Goal: Task Accomplishment & Management: Manage account settings

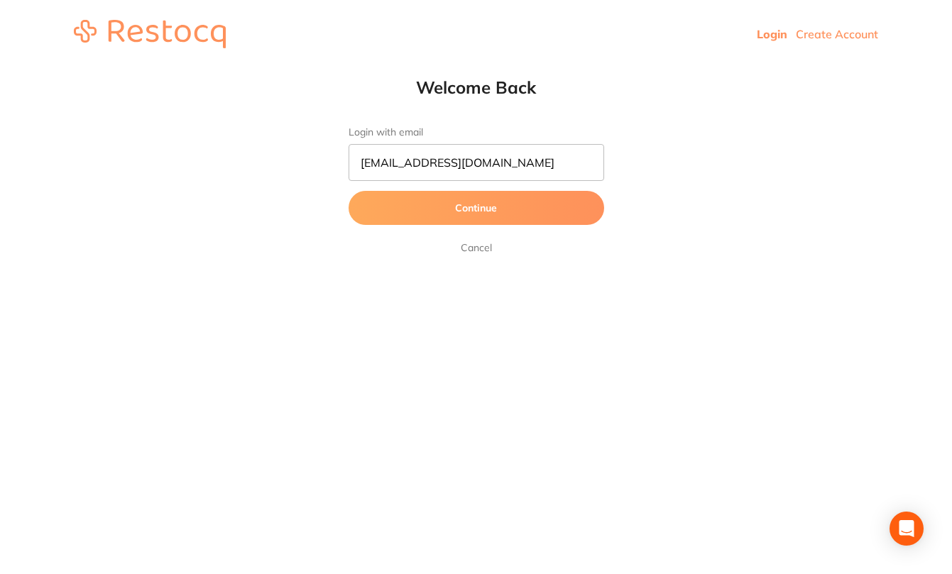
type input "orders@simplyortho.com.au"
click at [436, 216] on button "Continue" at bounding box center [475, 208] width 255 height 34
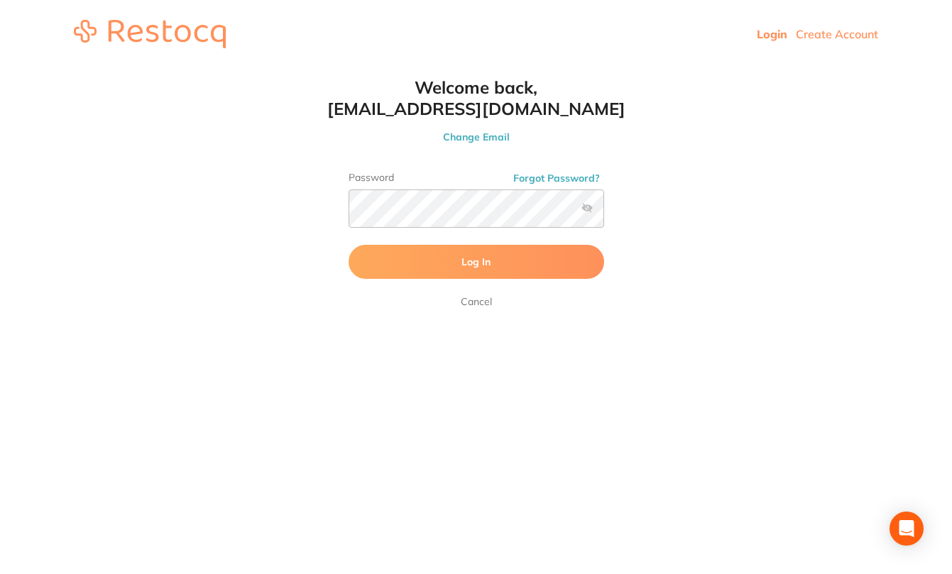
click at [490, 275] on button "Log In" at bounding box center [475, 262] width 255 height 34
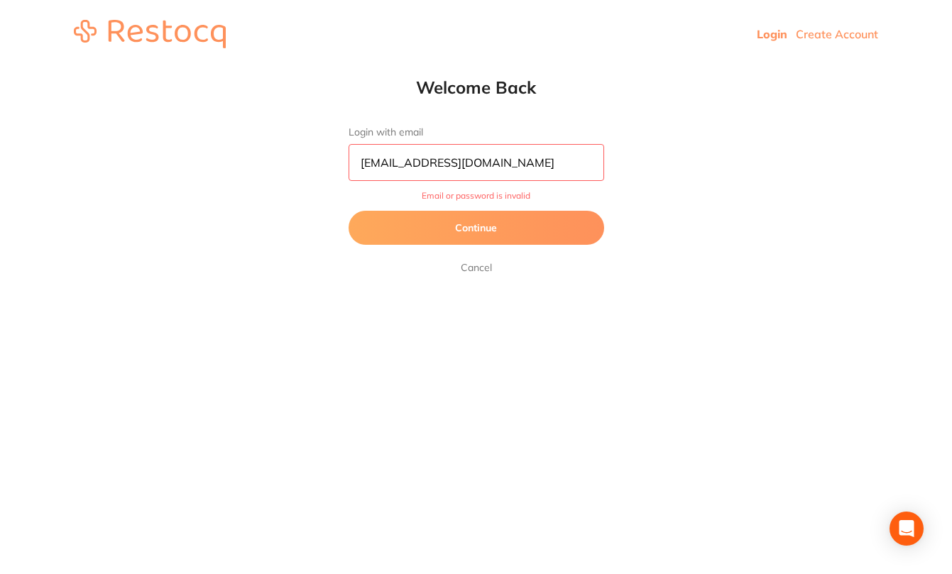
click at [485, 235] on button "Continue" at bounding box center [475, 228] width 255 height 34
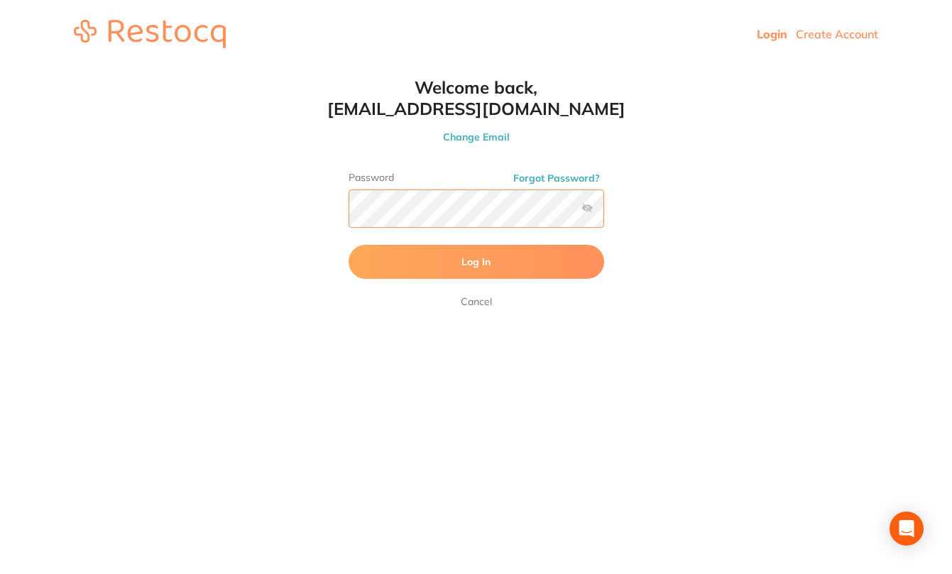
click at [475, 263] on button "Log In" at bounding box center [475, 262] width 255 height 34
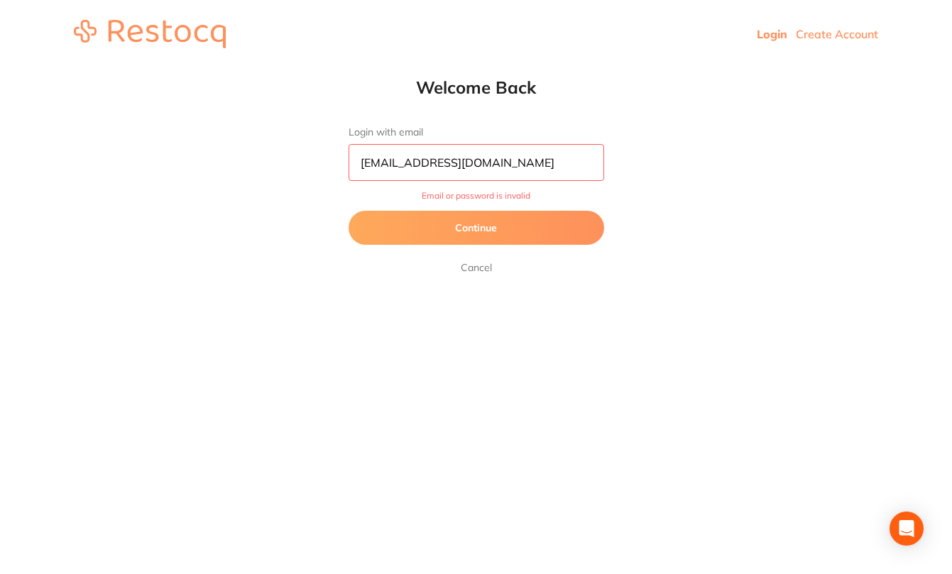
click at [464, 229] on button "Continue" at bounding box center [475, 228] width 255 height 34
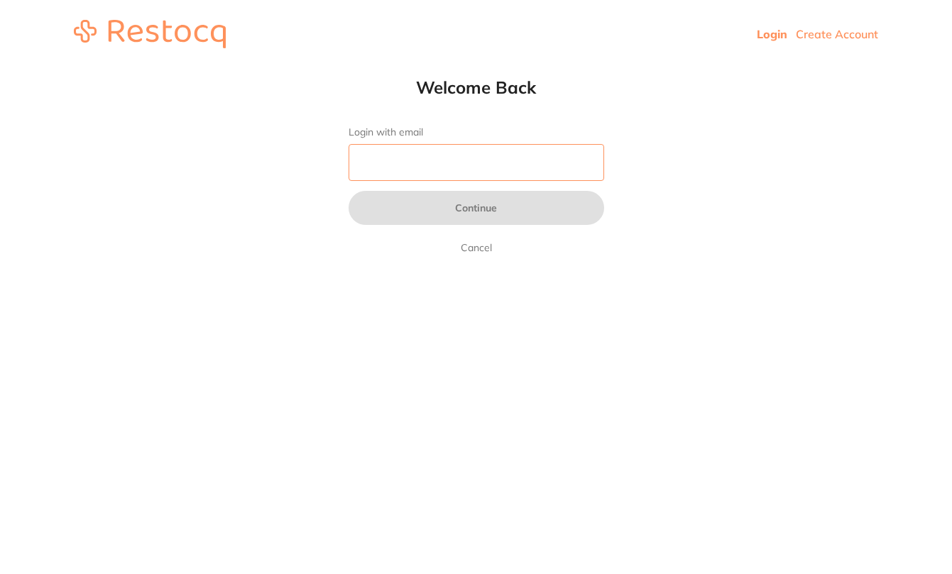
click at [502, 164] on input "Login with email" at bounding box center [475, 162] width 255 height 37
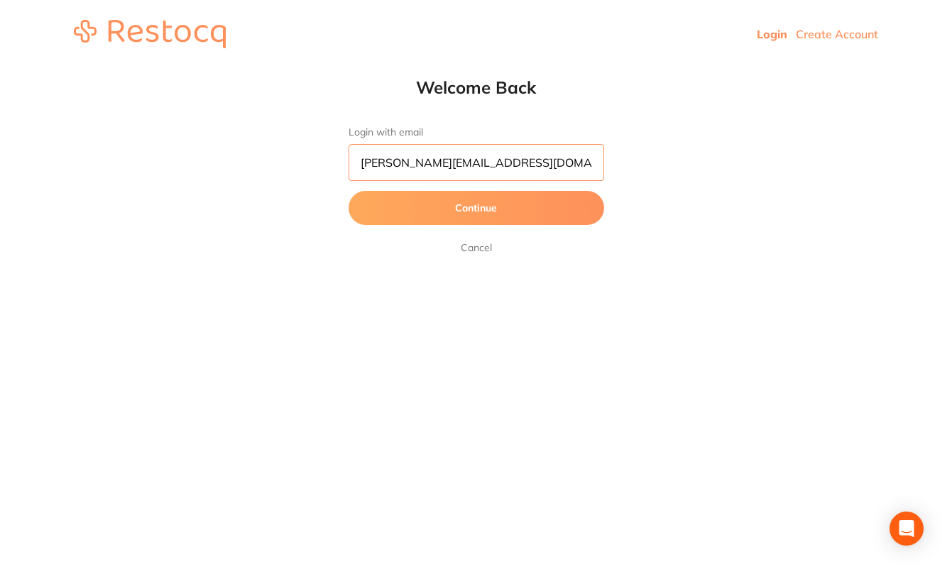
type input "[PERSON_NAME][EMAIL_ADDRESS][DOMAIN_NAME]"
click at [483, 215] on button "Continue" at bounding box center [475, 208] width 255 height 34
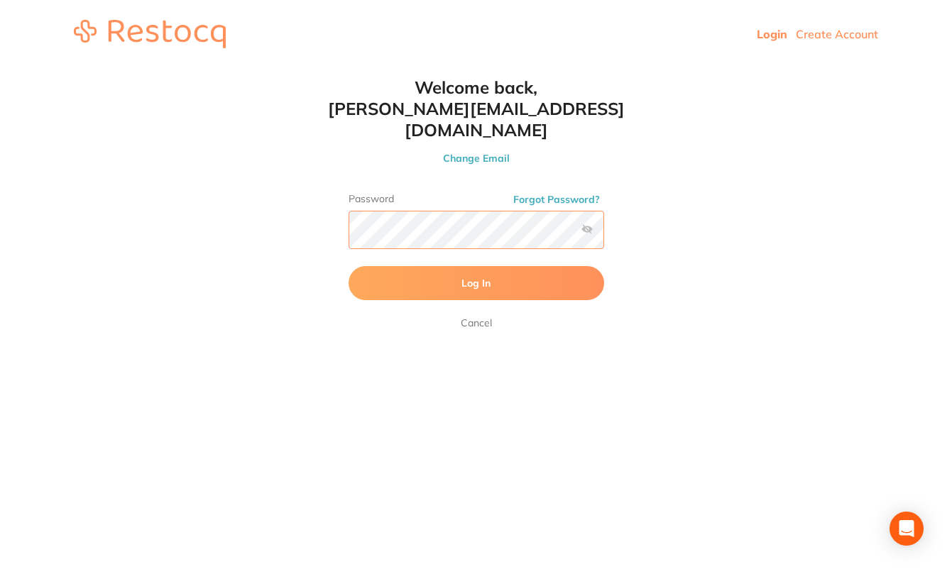
click at [475, 266] on button "Log In" at bounding box center [475, 283] width 255 height 34
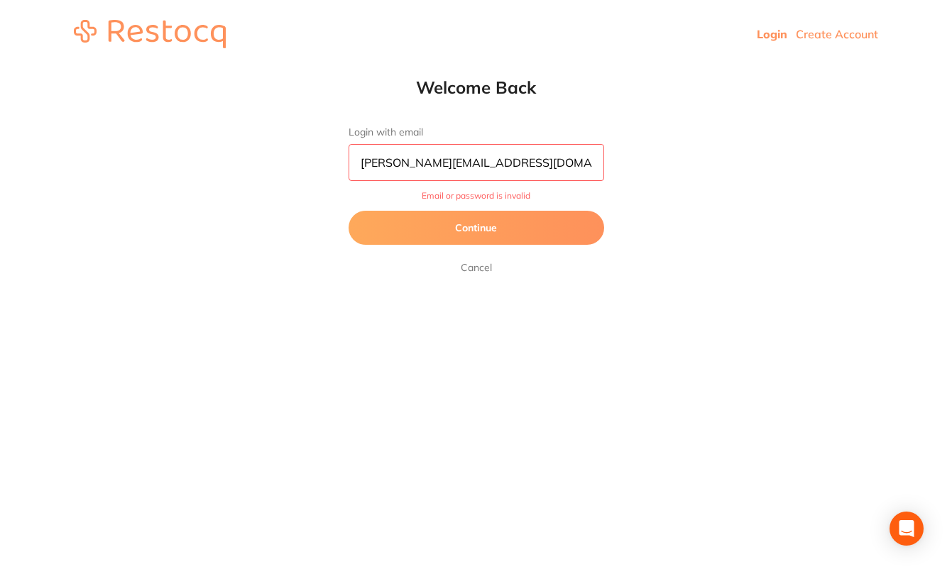
click at [490, 231] on button "Continue" at bounding box center [475, 228] width 255 height 34
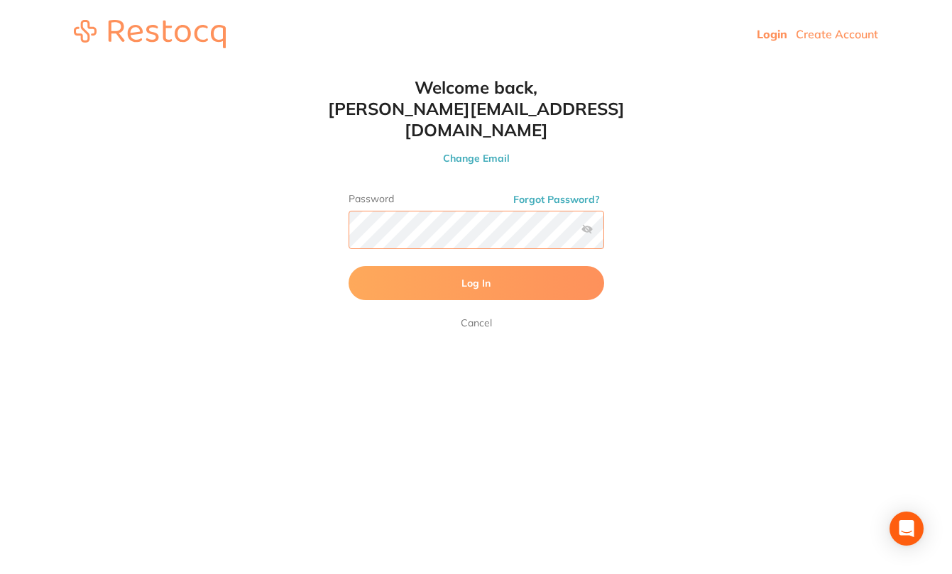
click at [129, 68] on html "Login Create Account Welcome Back Login with email jason_balwyn@yahoo.com Conti…" at bounding box center [476, 34] width 952 height 68
click at [397, 272] on button "Log In" at bounding box center [475, 283] width 255 height 34
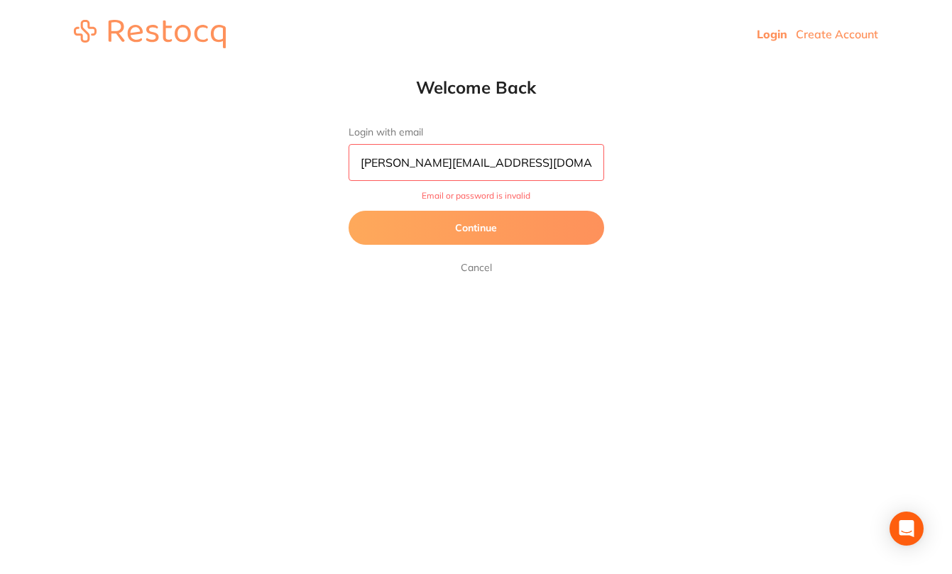
click at [486, 231] on button "Continue" at bounding box center [475, 228] width 255 height 34
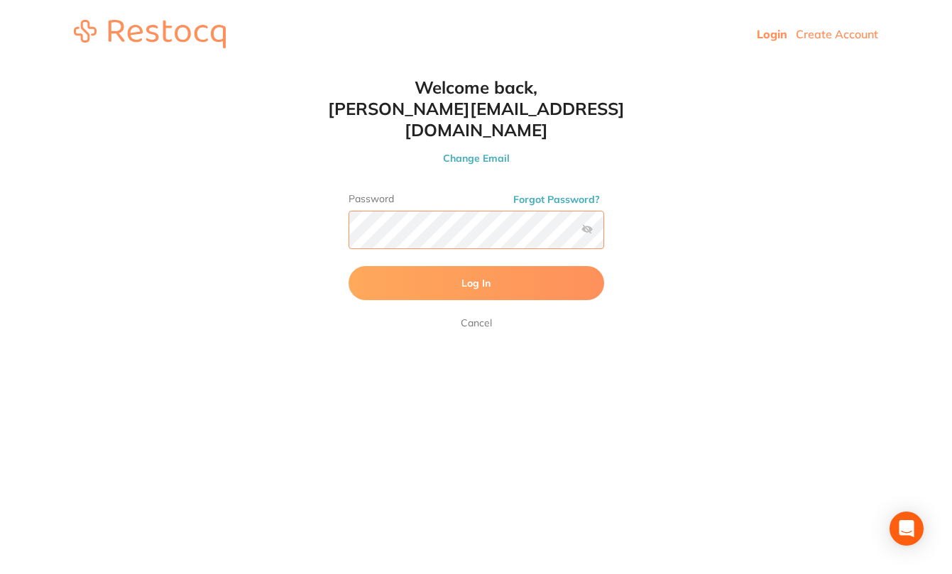
click at [169, 68] on html "Login Create Account Welcome Back Login with email jason_balwyn@yahoo.com Conti…" at bounding box center [476, 34] width 952 height 68
click at [475, 266] on button "Log In" at bounding box center [475, 283] width 255 height 34
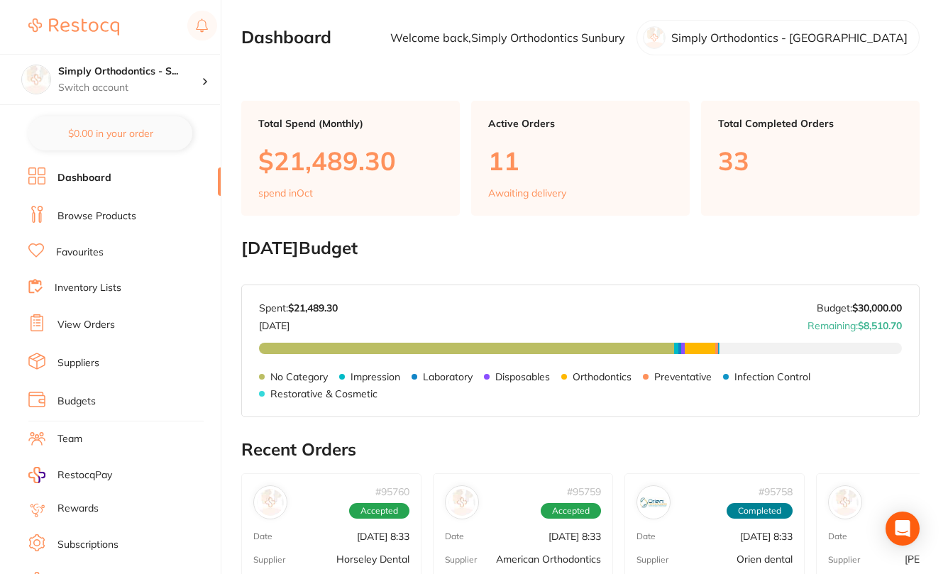
drag, startPoint x: 417, startPoint y: 285, endPoint x: 394, endPoint y: 304, distance: 30.7
click at [417, 285] on div "Oct 2025 Budget: $30,000.00 Spent: $21,489.30 Oct 2025 Budget: $30,000.00 Remai…" at bounding box center [580, 350] width 677 height 131
click at [67, 76] on h4 "Simply Orthodontics - S..." at bounding box center [129, 72] width 143 height 14
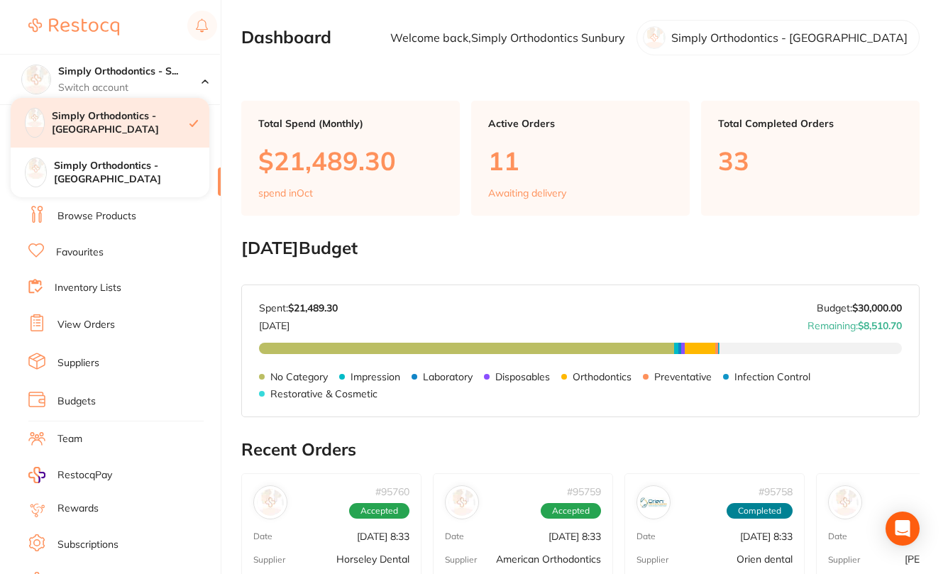
click at [70, 117] on h4 "Simply Orthodontics - [GEOGRAPHIC_DATA]" at bounding box center [121, 123] width 138 height 28
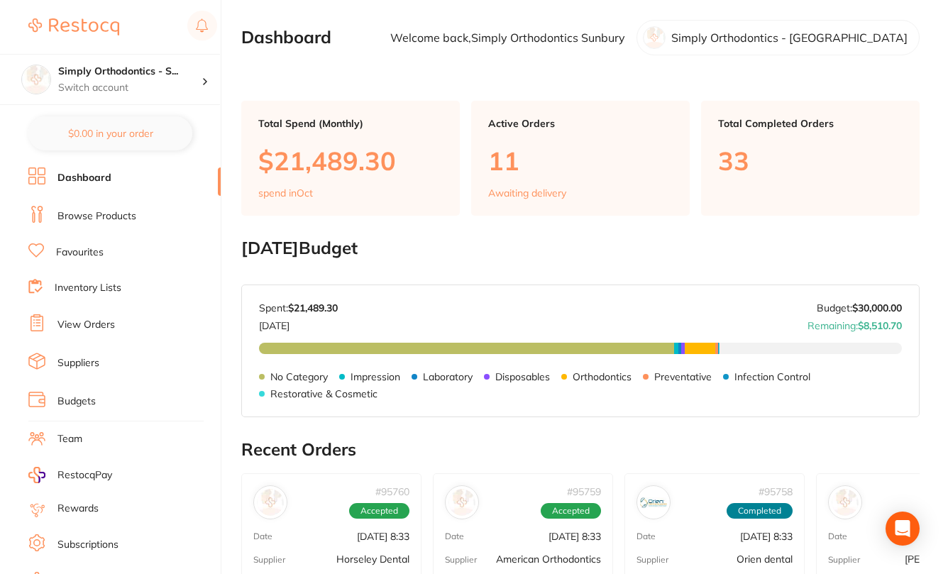
click at [68, 329] on link "View Orders" at bounding box center [85, 325] width 57 height 14
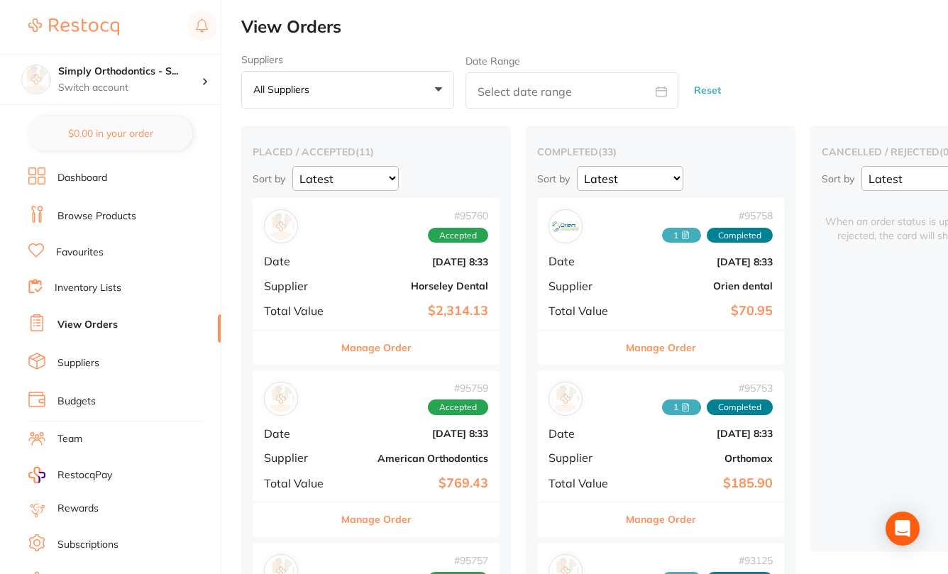
scroll to position [280, 0]
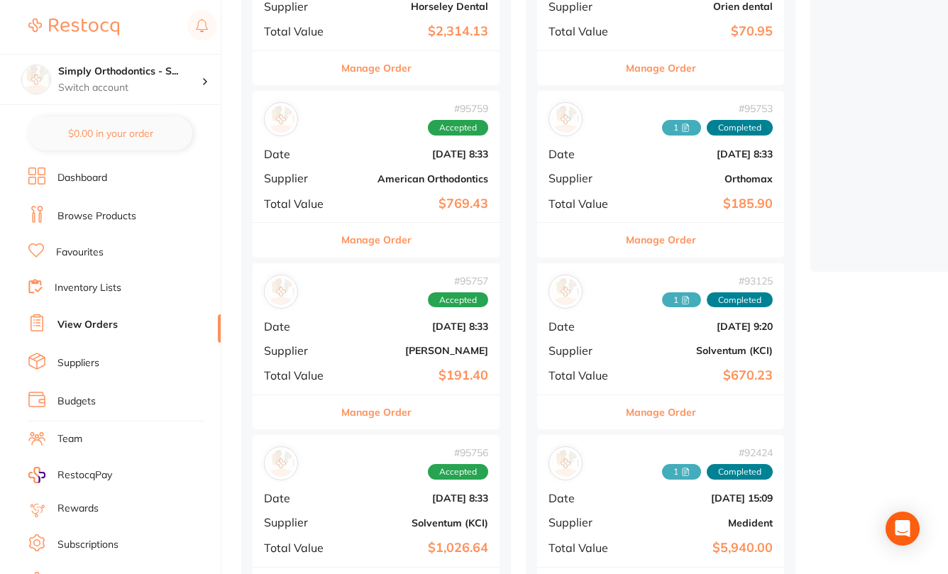
click at [366, 250] on button "Manage Order" at bounding box center [376, 240] width 70 height 34
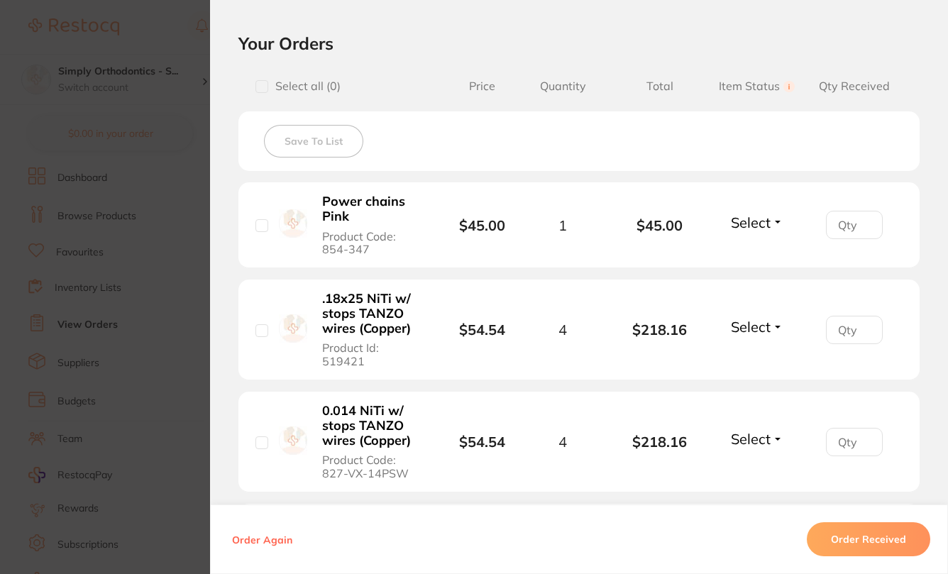
scroll to position [321, 0]
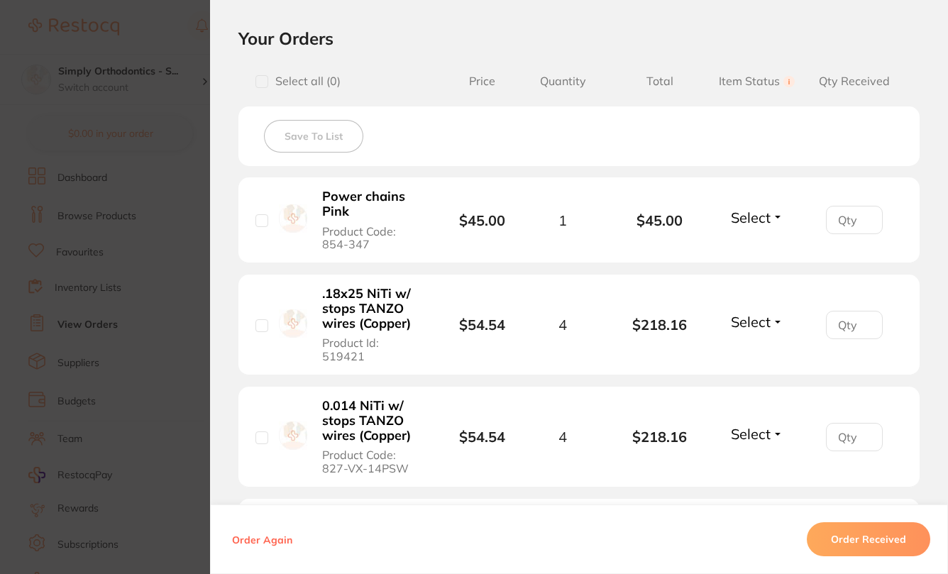
click at [756, 219] on span "Select" at bounding box center [751, 218] width 40 height 18
click at [752, 247] on button "Received" at bounding box center [757, 249] width 36 height 22
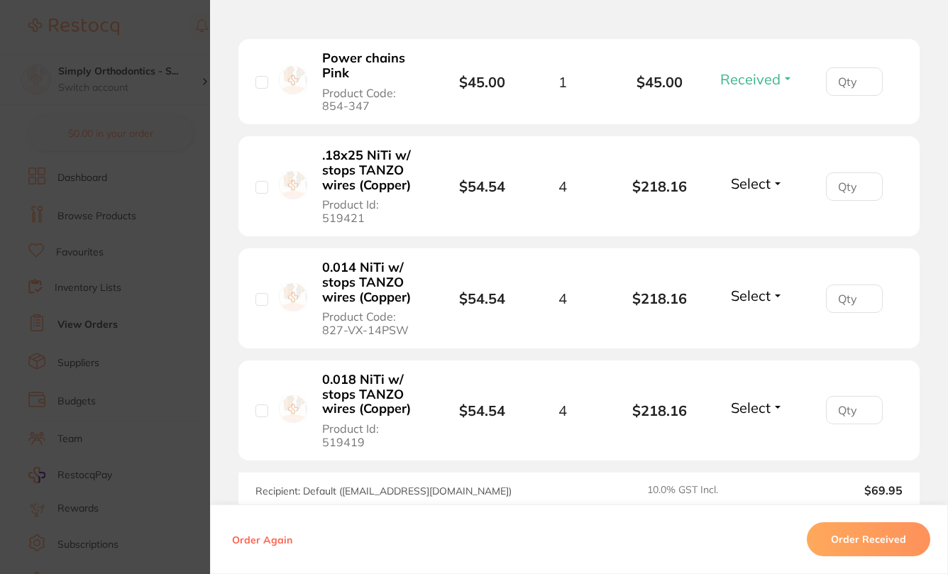
scroll to position [465, 0]
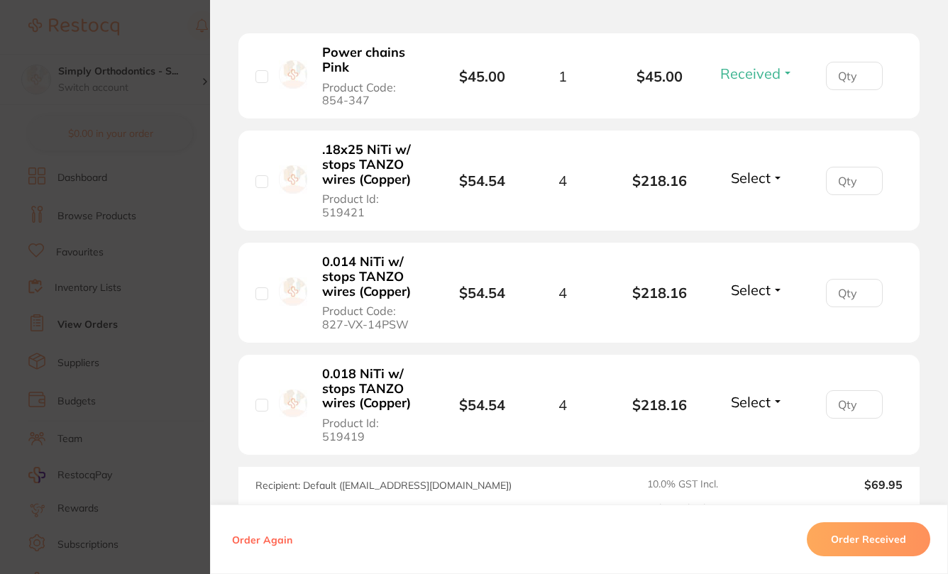
click at [739, 169] on span "Select" at bounding box center [751, 178] width 40 height 18
click at [742, 206] on span "Received" at bounding box center [757, 208] width 36 height 11
click at [750, 283] on span "Select" at bounding box center [751, 290] width 40 height 18
click at [749, 315] on span "Received" at bounding box center [757, 320] width 36 height 11
click at [756, 393] on span "Select" at bounding box center [751, 402] width 40 height 18
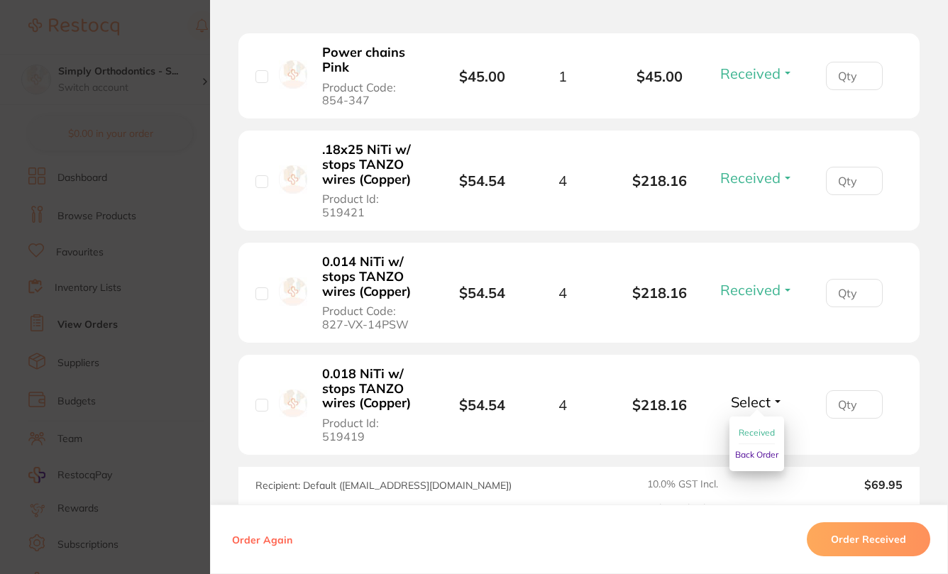
click at [756, 427] on span "Received" at bounding box center [757, 432] width 36 height 11
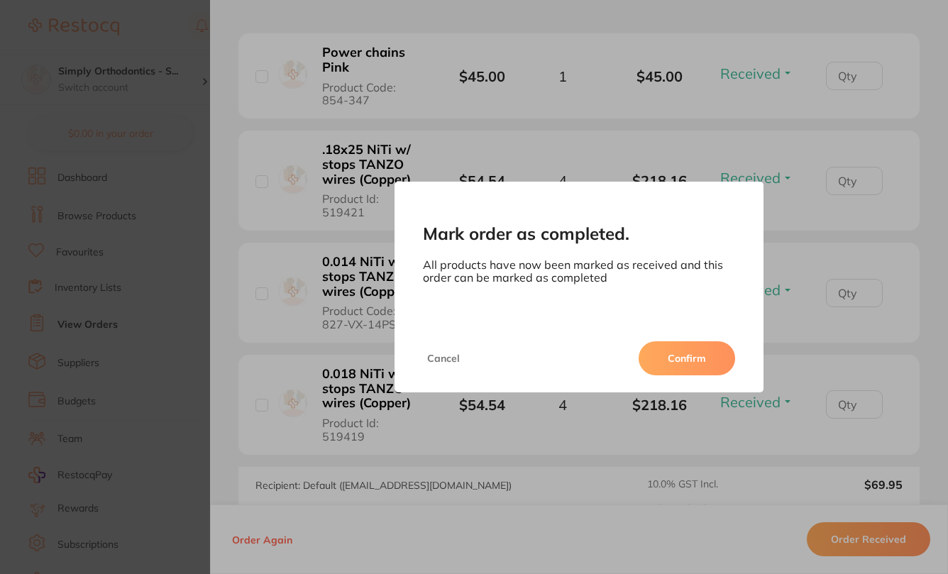
click at [667, 333] on div "Cancel Confirm" at bounding box center [579, 358] width 369 height 68
click at [666, 351] on button "Confirm" at bounding box center [687, 358] width 97 height 34
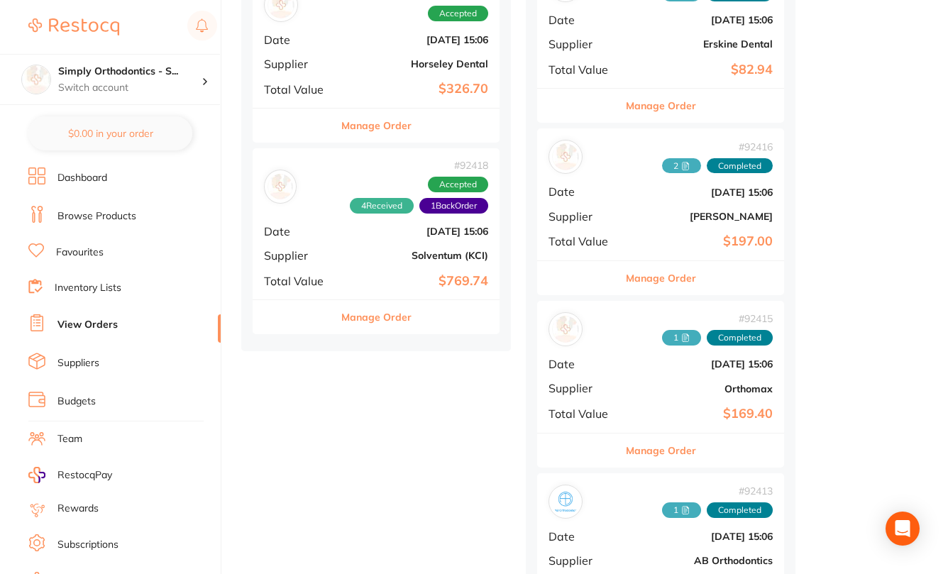
scroll to position [1642, 0]
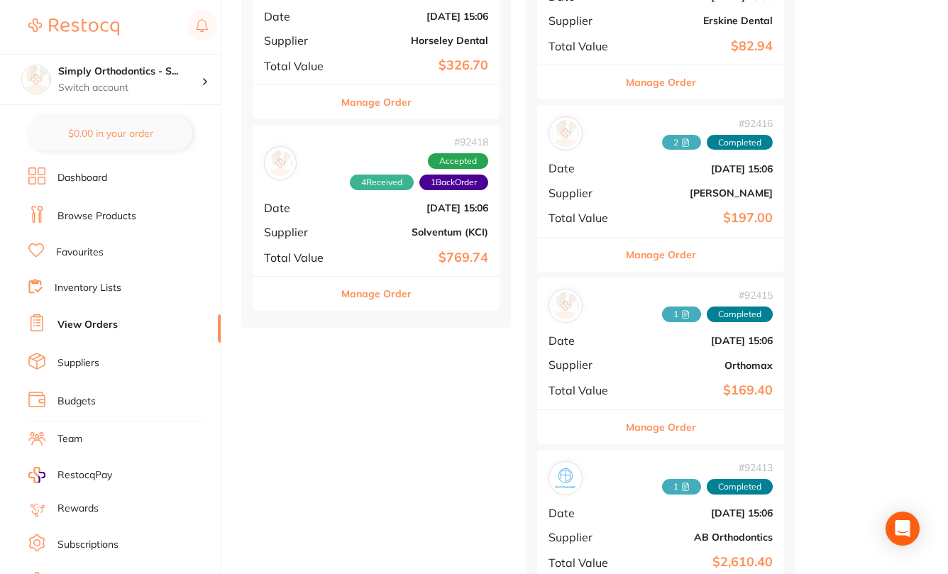
click at [368, 277] on button "Manage Order" at bounding box center [376, 294] width 70 height 34
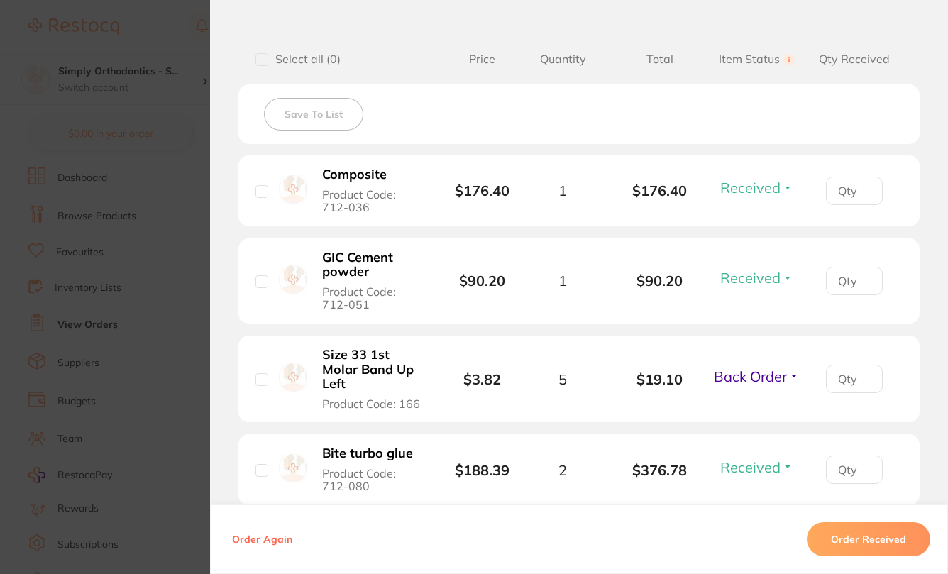
scroll to position [602, 0]
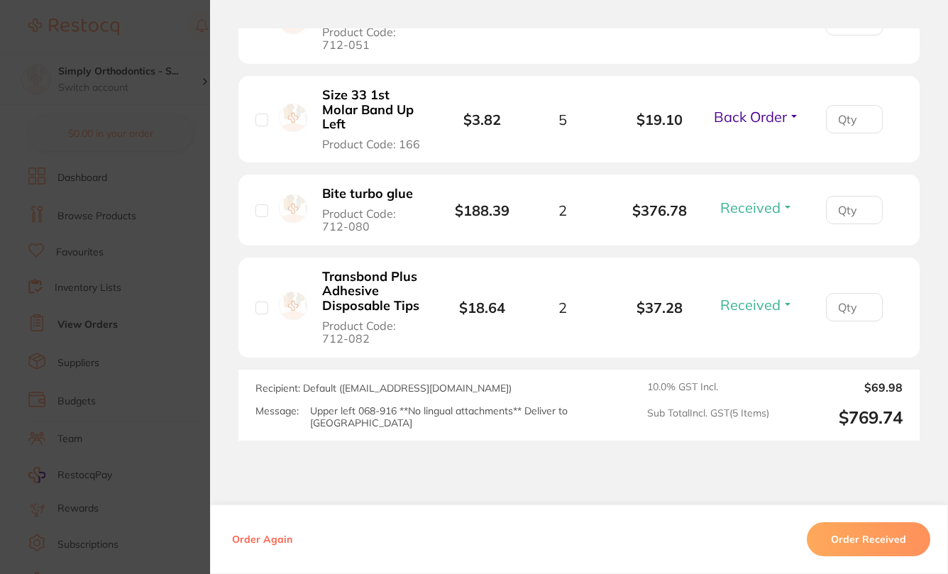
click at [192, 268] on section "Order ID: Restocq- 92418 Order Information 4 Received 1 Back Order Accepted Ord…" at bounding box center [474, 287] width 948 height 574
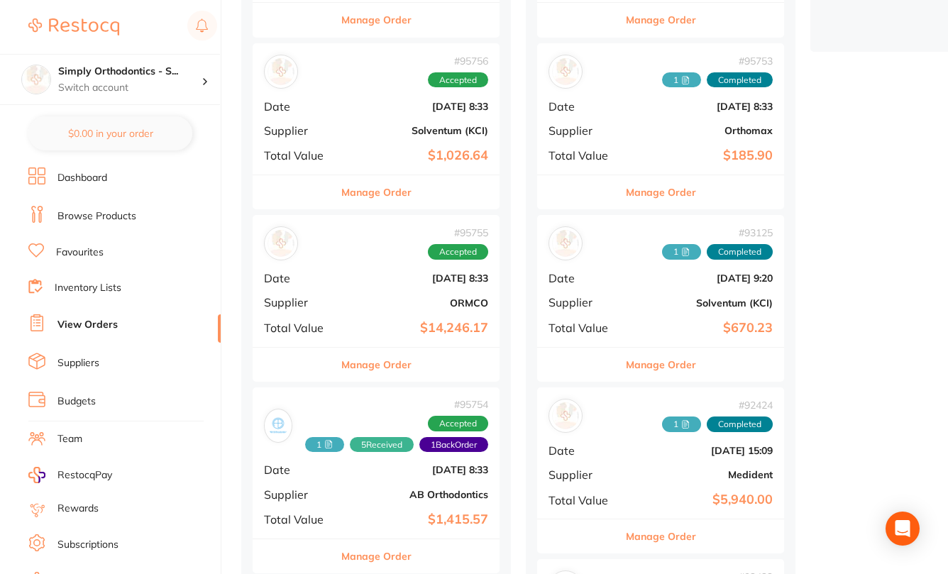
scroll to position [495, 0]
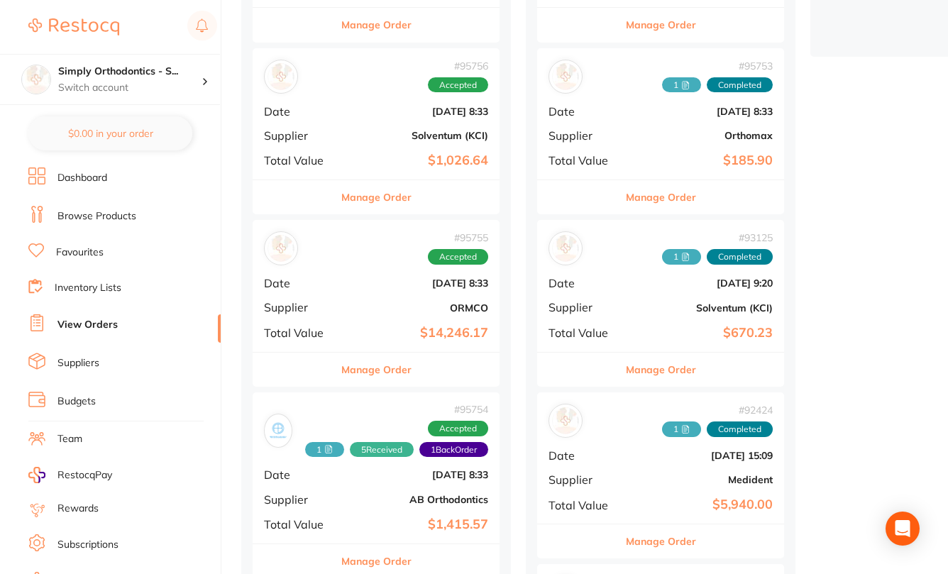
click at [359, 189] on button "Manage Order" at bounding box center [376, 197] width 70 height 34
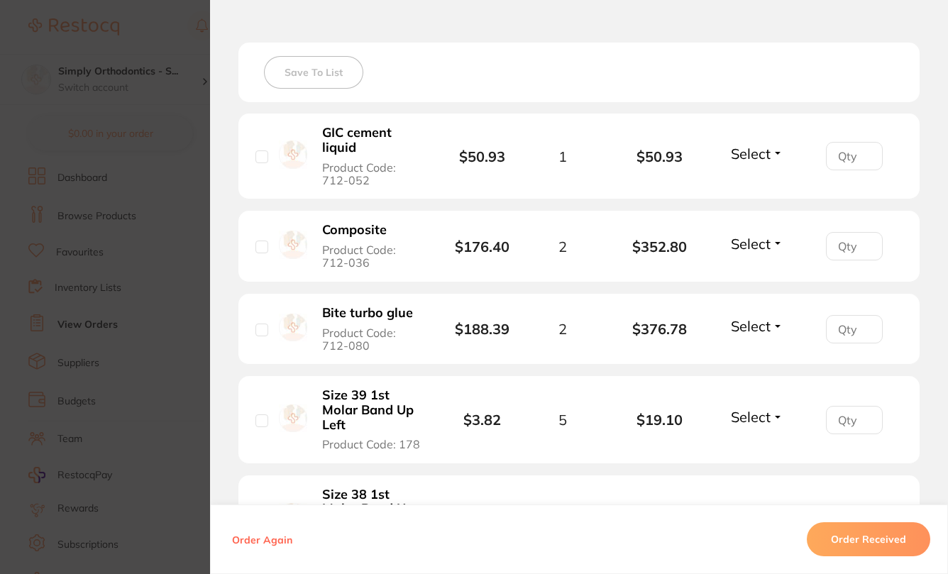
scroll to position [601, 0]
click at [753, 156] on span "Select" at bounding box center [751, 154] width 40 height 18
click at [750, 187] on span "Received" at bounding box center [757, 184] width 36 height 11
click at [763, 242] on span "Select" at bounding box center [751, 244] width 40 height 18
click at [761, 273] on span "Received" at bounding box center [757, 274] width 36 height 11
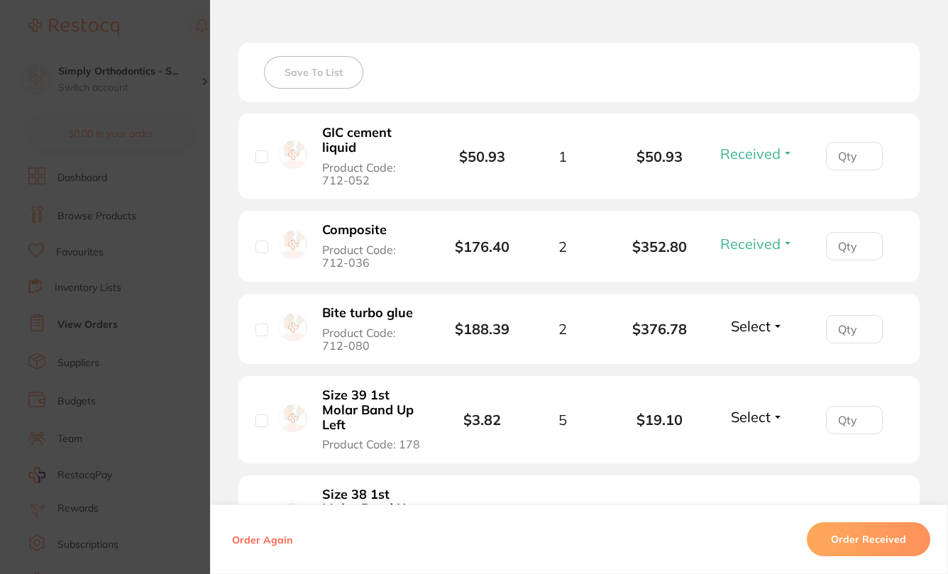
click at [752, 328] on span "Select" at bounding box center [751, 326] width 40 height 18
click at [751, 362] on span "Received" at bounding box center [757, 356] width 36 height 11
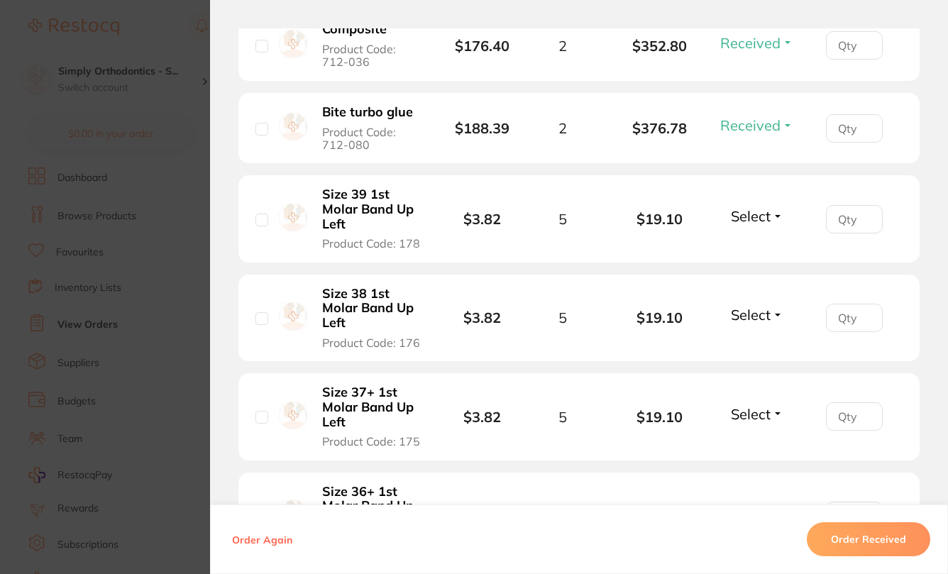
scroll to position [565, 0]
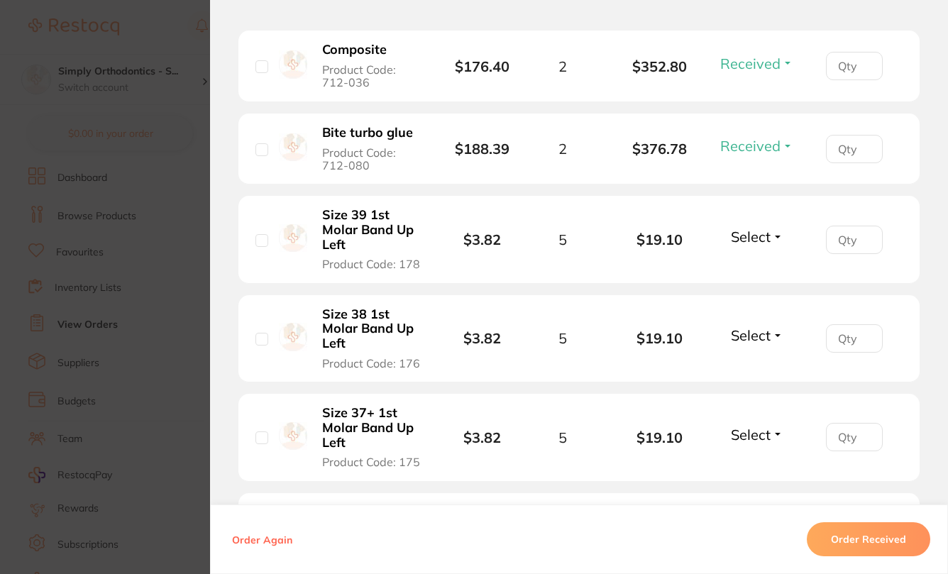
drag, startPoint x: 738, startPoint y: 239, endPoint x: 737, endPoint y: 276, distance: 36.9
click at [738, 239] on span "Select" at bounding box center [751, 237] width 40 height 18
click at [740, 290] on span "Back Order" at bounding box center [756, 289] width 43 height 11
drag, startPoint x: 742, startPoint y: 327, endPoint x: 739, endPoint y: 339, distance: 12.2
click at [741, 327] on li "Size 38 1st Molar Band Up Left Product Code: 176 $3.82 5 $19.10 Select Received…" at bounding box center [578, 338] width 681 height 87
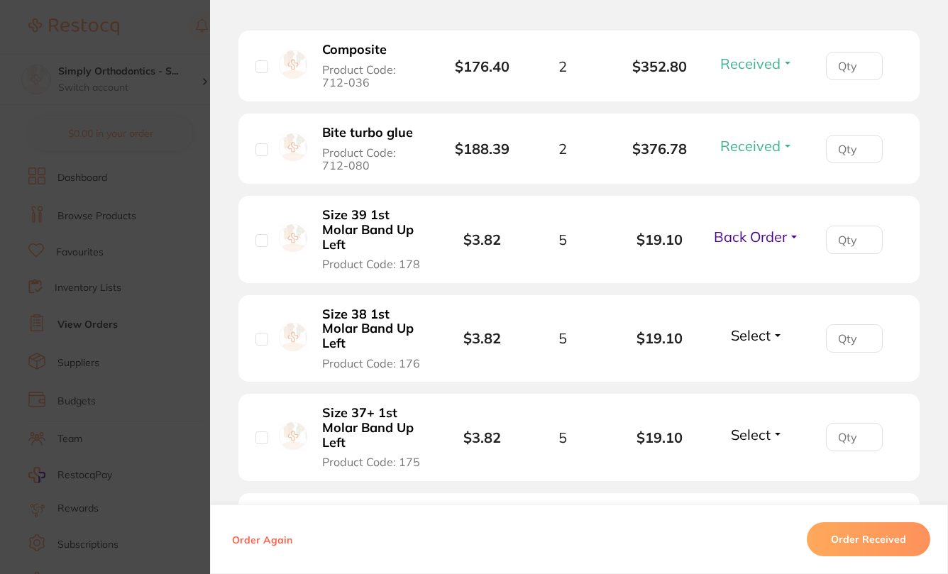
click at [739, 339] on span "Select" at bounding box center [751, 335] width 40 height 18
drag, startPoint x: 751, startPoint y: 397, endPoint x: 755, endPoint y: 442, distance: 45.6
click at [751, 324] on ul "Received Back Order" at bounding box center [756, 324] width 55 height 0
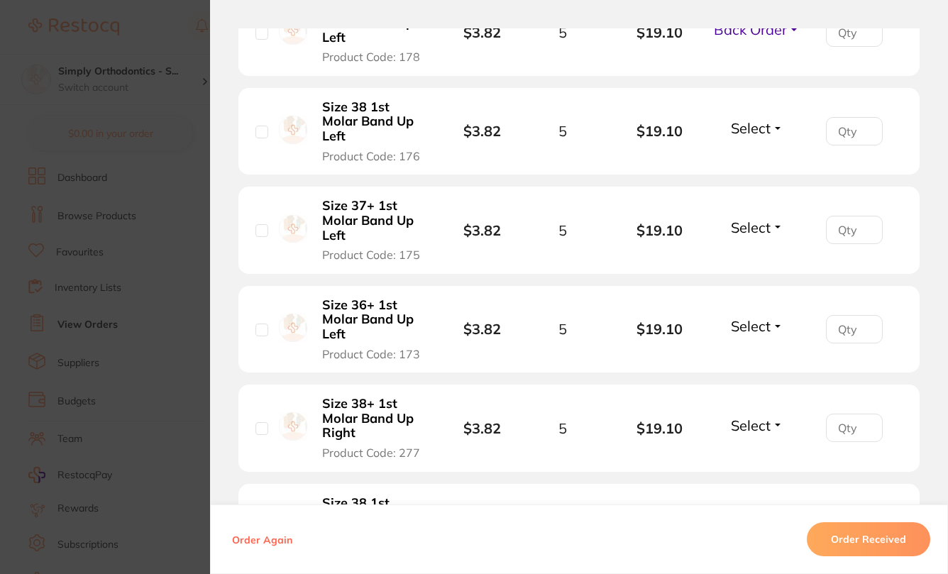
scroll to position [786, 0]
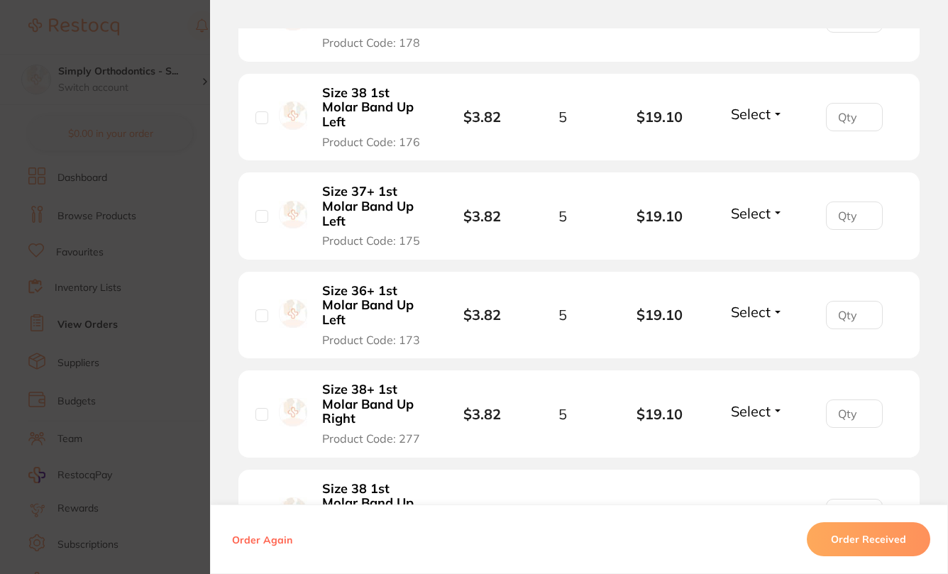
drag, startPoint x: 742, startPoint y: 223, endPoint x: 742, endPoint y: 231, distance: 7.8
click at [742, 222] on span "Select" at bounding box center [751, 213] width 40 height 18
click at [742, 270] on span "Back Order" at bounding box center [756, 265] width 43 height 11
click at [745, 316] on span "Select" at bounding box center [751, 312] width 40 height 18
click at [754, 373] on ul "GIC cement liquid Product Code: 712-052 $50.93 1 $50.93 Received Received Back …" at bounding box center [578, 233] width 681 height 1043
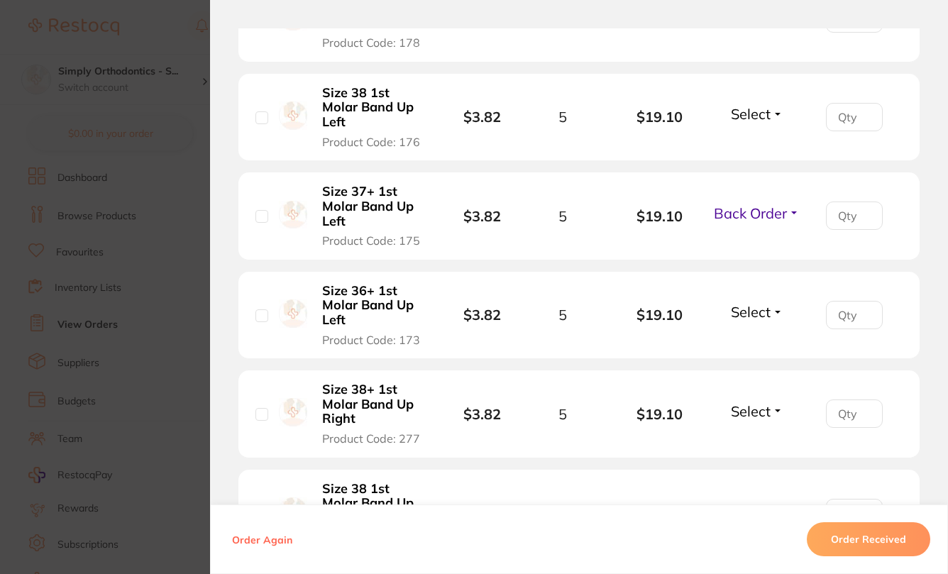
drag, startPoint x: 747, startPoint y: 312, endPoint x: 748, endPoint y: 347, distance: 35.5
click at [747, 312] on span "Select" at bounding box center [751, 312] width 40 height 18
drag, startPoint x: 747, startPoint y: 368, endPoint x: 731, endPoint y: 363, distance: 16.9
click at [747, 368] on span "Back Order" at bounding box center [756, 364] width 43 height 11
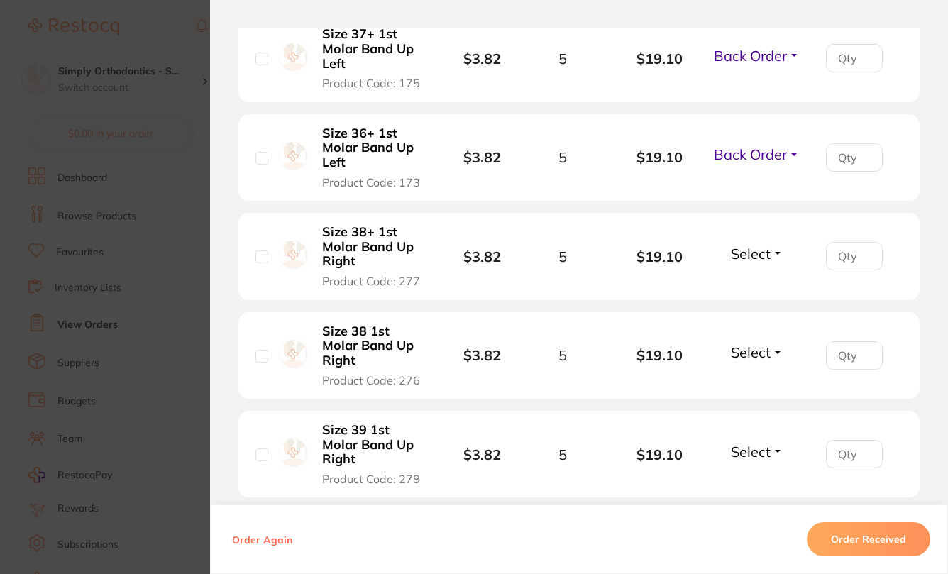
scroll to position [949, 0]
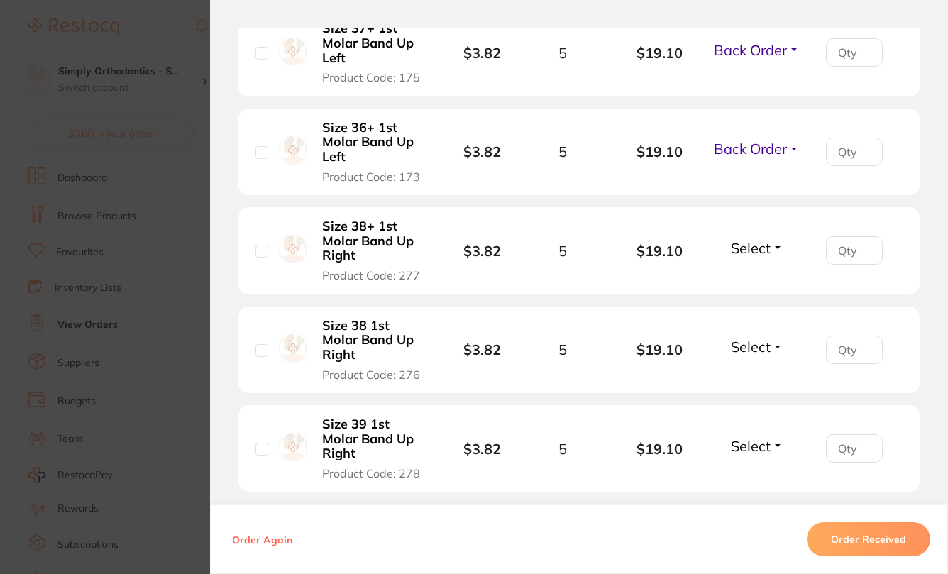
drag, startPoint x: 751, startPoint y: 253, endPoint x: 751, endPoint y: 284, distance: 31.2
click at [751, 254] on span "Select" at bounding box center [751, 248] width 40 height 18
click at [749, 257] on span "Select" at bounding box center [751, 248] width 40 height 18
click at [748, 253] on span "Select" at bounding box center [751, 248] width 40 height 18
click at [743, 306] on span "Back Order" at bounding box center [756, 300] width 43 height 11
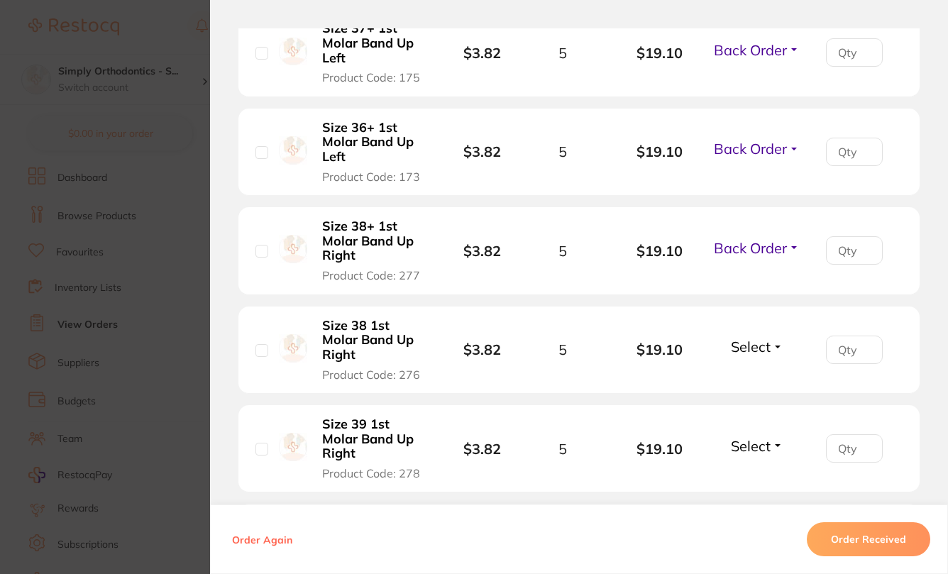
click at [744, 347] on span "Select" at bounding box center [751, 347] width 40 height 18
click at [742, 404] on span "Back Order" at bounding box center [756, 399] width 43 height 11
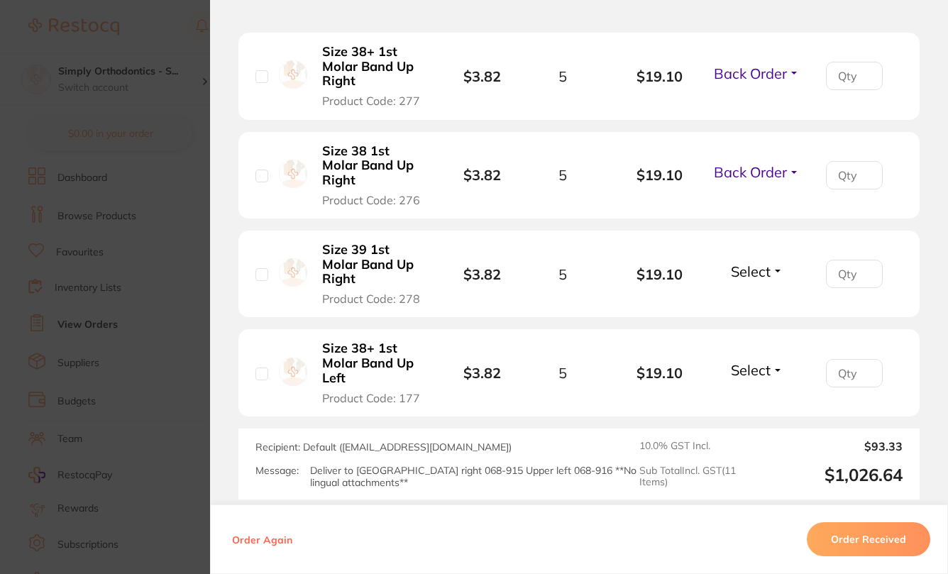
scroll to position [1216, 0]
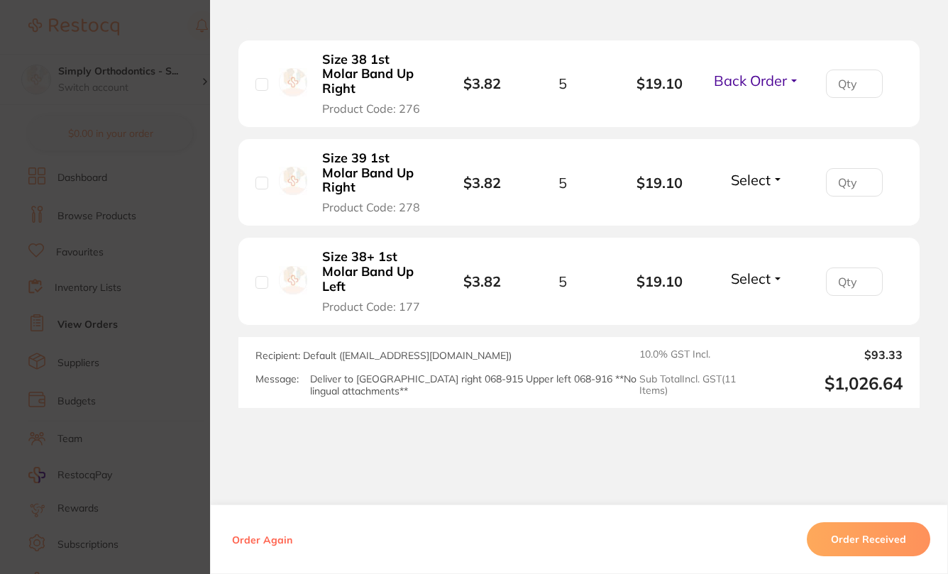
drag, startPoint x: 755, startPoint y: 181, endPoint x: 754, endPoint y: 197, distance: 16.3
click at [755, 181] on span "Select" at bounding box center [751, 180] width 40 height 18
click at [756, 235] on span "Back Order" at bounding box center [756, 232] width 43 height 11
click at [751, 285] on span "Select" at bounding box center [751, 279] width 40 height 18
click at [749, 336] on span "Back Order" at bounding box center [756, 331] width 43 height 11
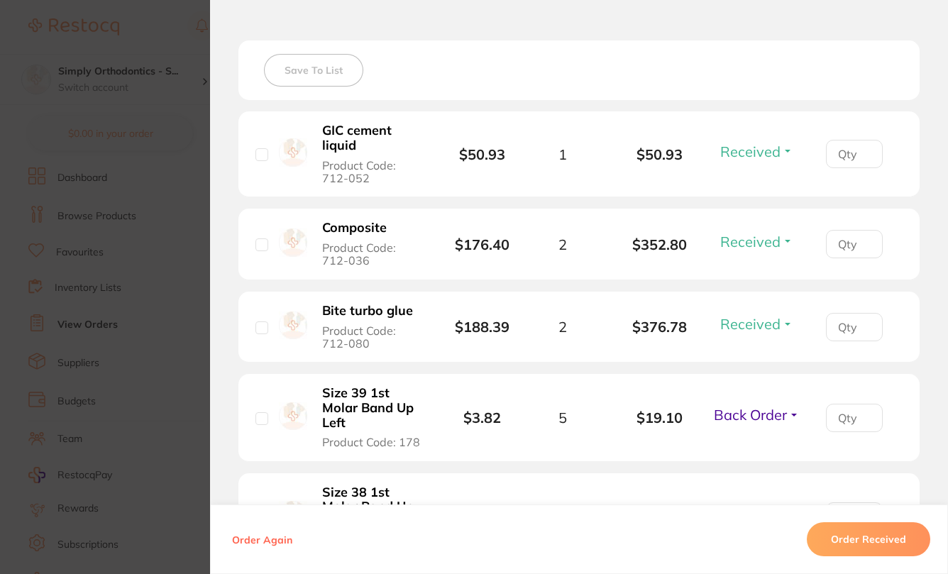
scroll to position [428, 0]
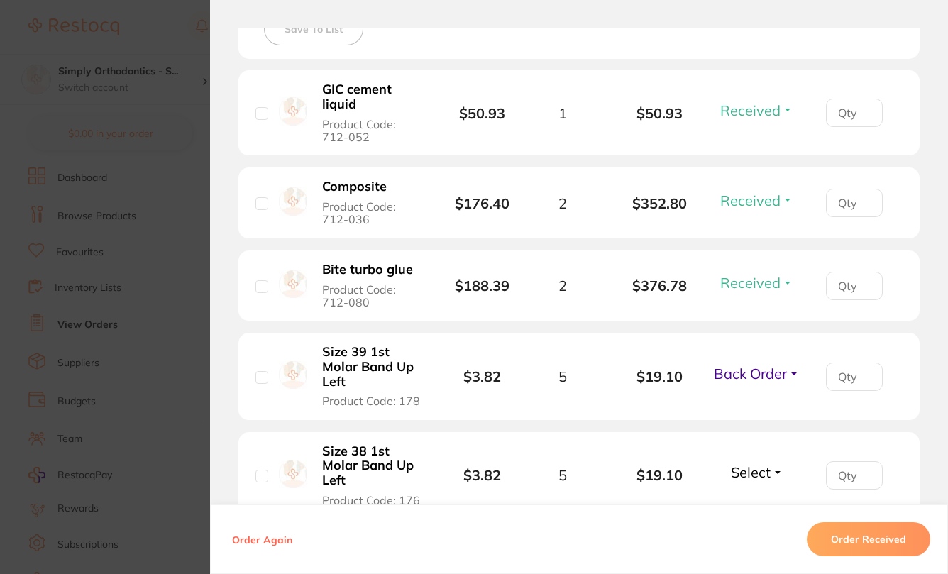
click at [158, 442] on section "Order ID: Restocq- 95756 Order Information 3 Received 7 Back Orders Accepted Or…" at bounding box center [474, 287] width 948 height 574
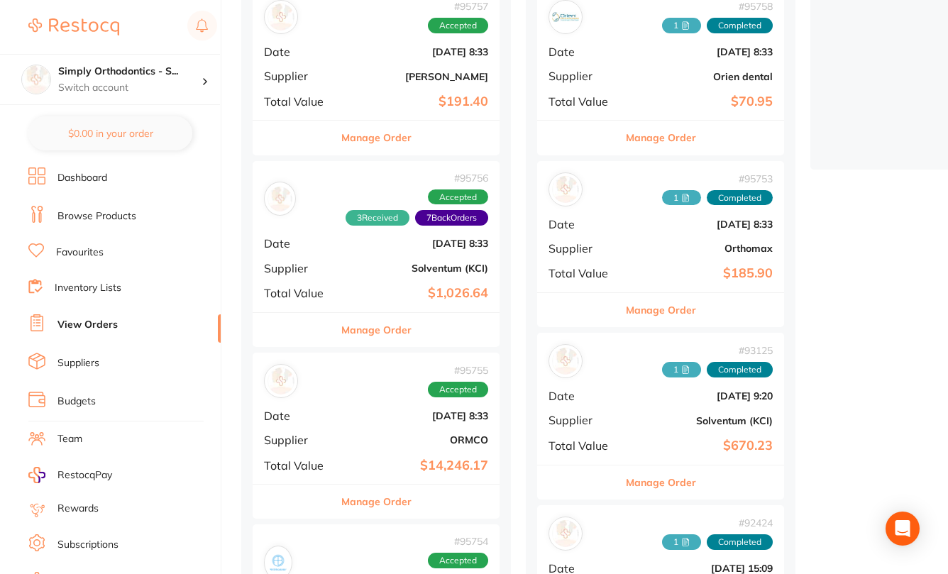
scroll to position [363, 0]
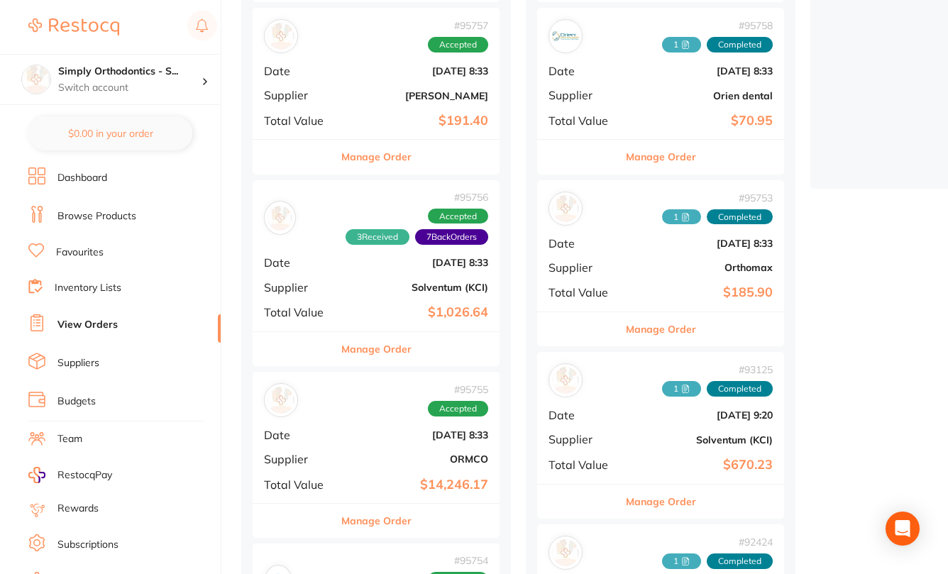
click at [382, 515] on button "Manage Order" at bounding box center [376, 521] width 70 height 34
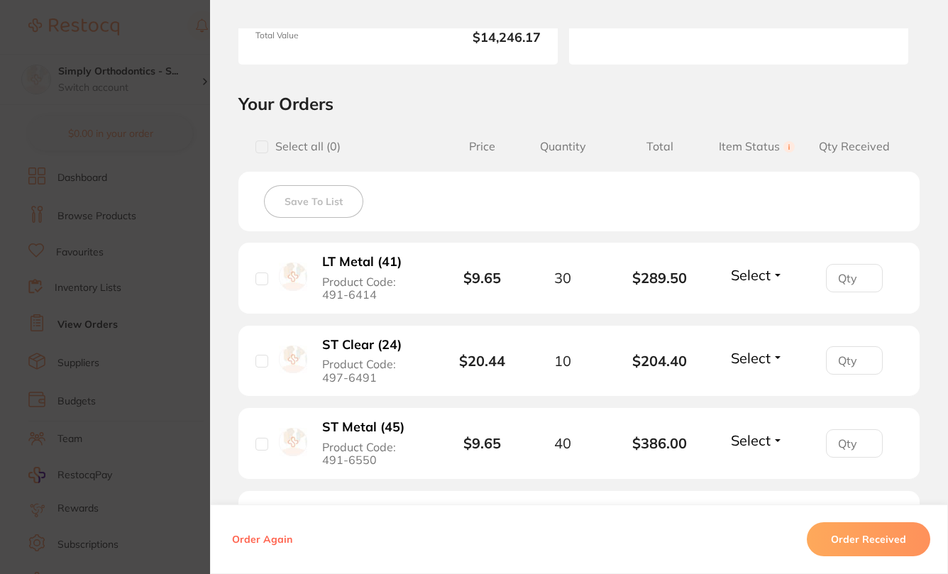
scroll to position [307, 0]
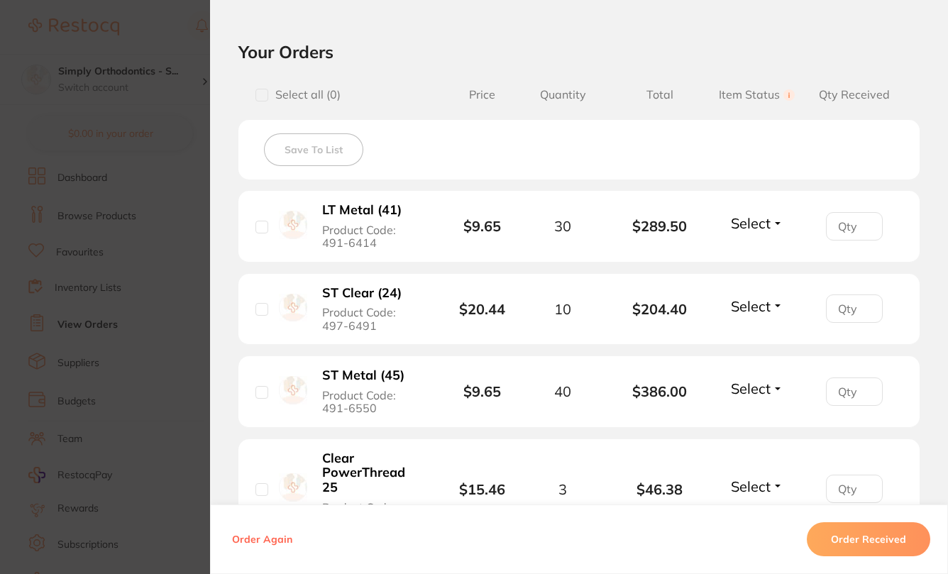
click at [757, 225] on span "Select" at bounding box center [751, 223] width 40 height 18
click at [754, 252] on button "Received" at bounding box center [757, 254] width 36 height 22
click at [753, 307] on span "Select" at bounding box center [751, 306] width 40 height 18
click at [756, 338] on span "Received" at bounding box center [757, 336] width 36 height 11
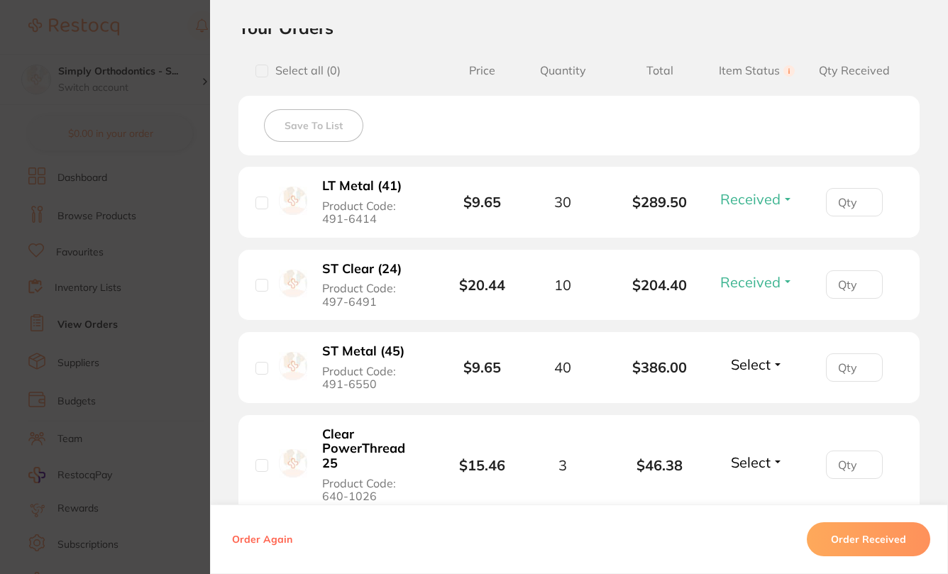
scroll to position [346, 0]
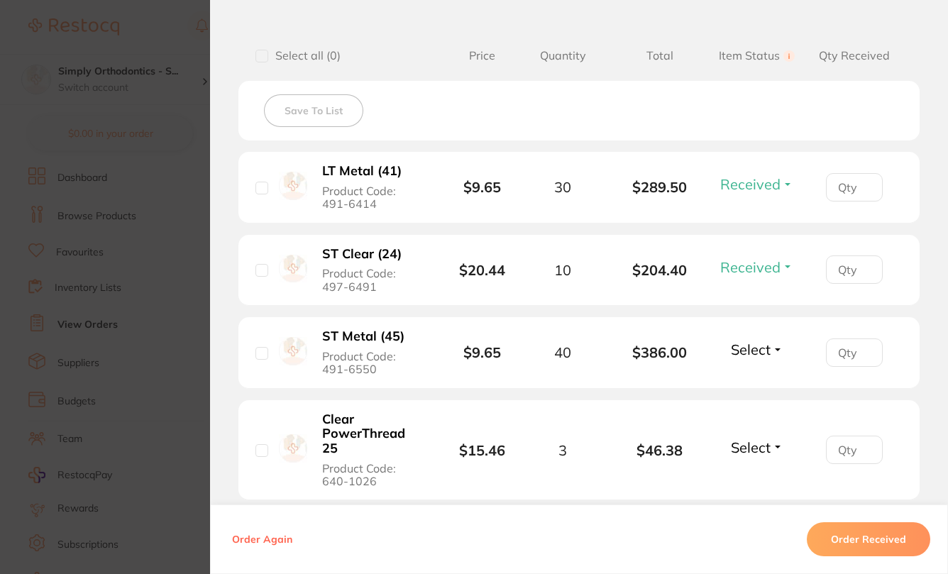
click at [744, 357] on span "Select" at bounding box center [751, 350] width 40 height 18
click at [741, 384] on span "Received" at bounding box center [757, 380] width 36 height 11
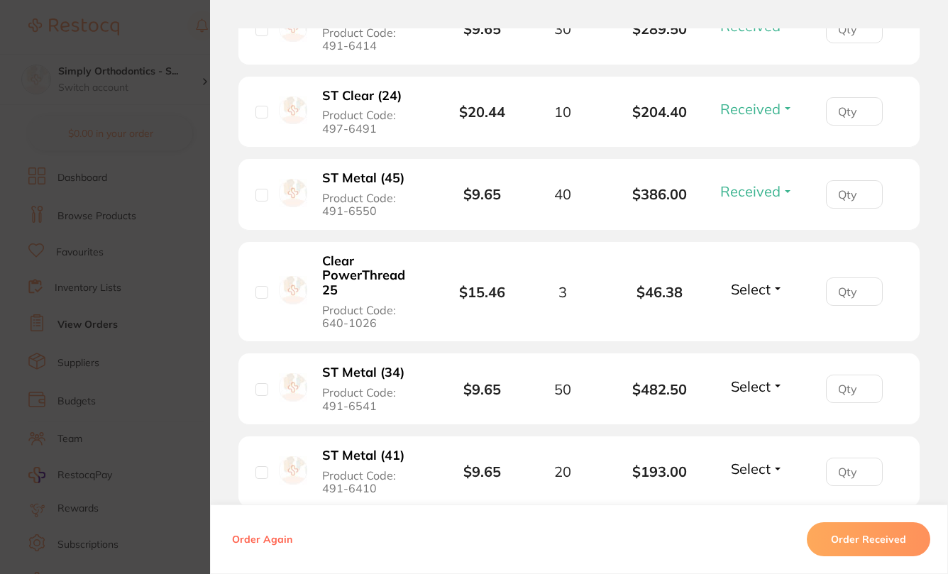
scroll to position [505, 0]
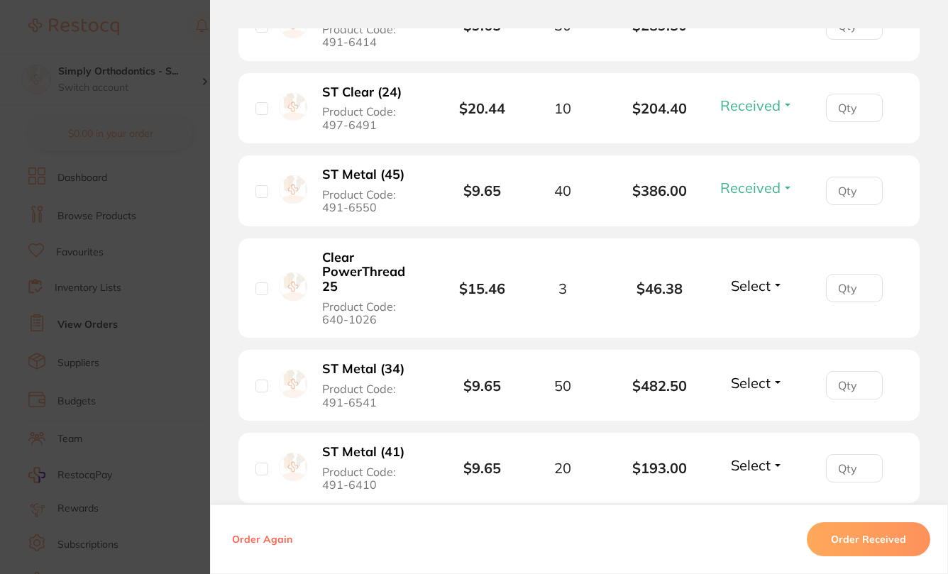
click at [754, 288] on span "Select" at bounding box center [751, 286] width 40 height 18
click at [748, 317] on span "Received" at bounding box center [757, 315] width 36 height 11
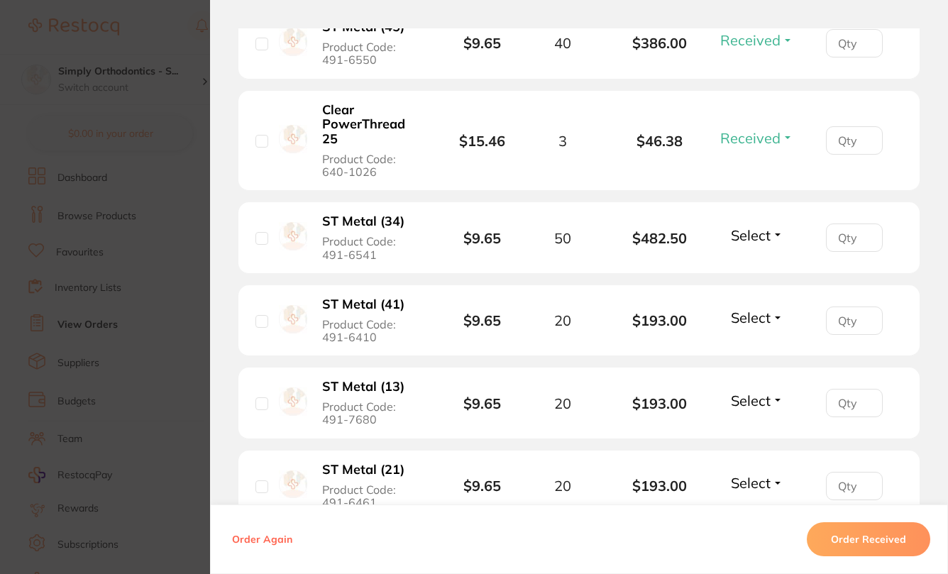
scroll to position [664, 0]
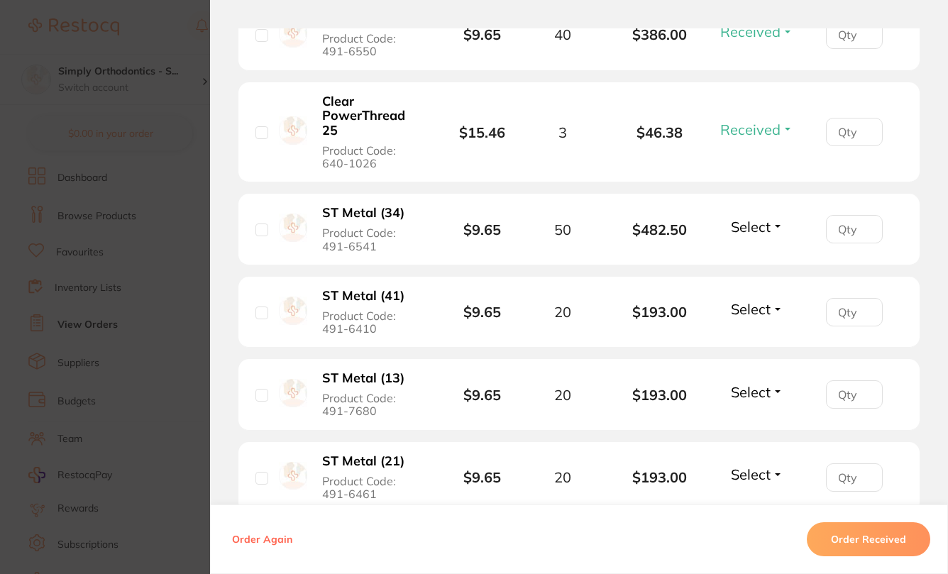
click at [744, 220] on span "Select" at bounding box center [751, 227] width 40 height 18
drag, startPoint x: 742, startPoint y: 244, endPoint x: 738, endPoint y: 253, distance: 10.2
click at [742, 247] on button "Received" at bounding box center [757, 258] width 36 height 22
click at [753, 303] on span "Select" at bounding box center [751, 309] width 40 height 18
click at [749, 329] on button "Received" at bounding box center [757, 340] width 36 height 22
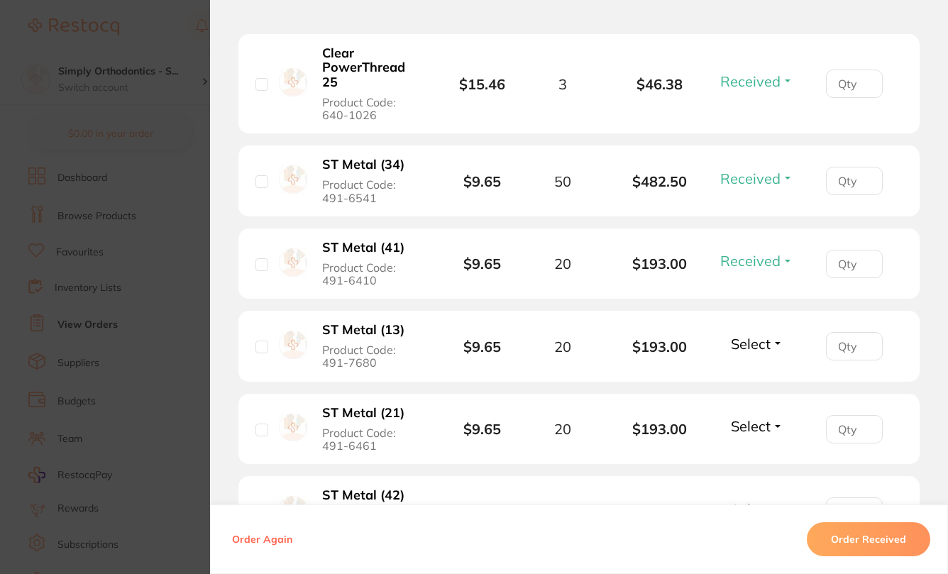
scroll to position [731, 0]
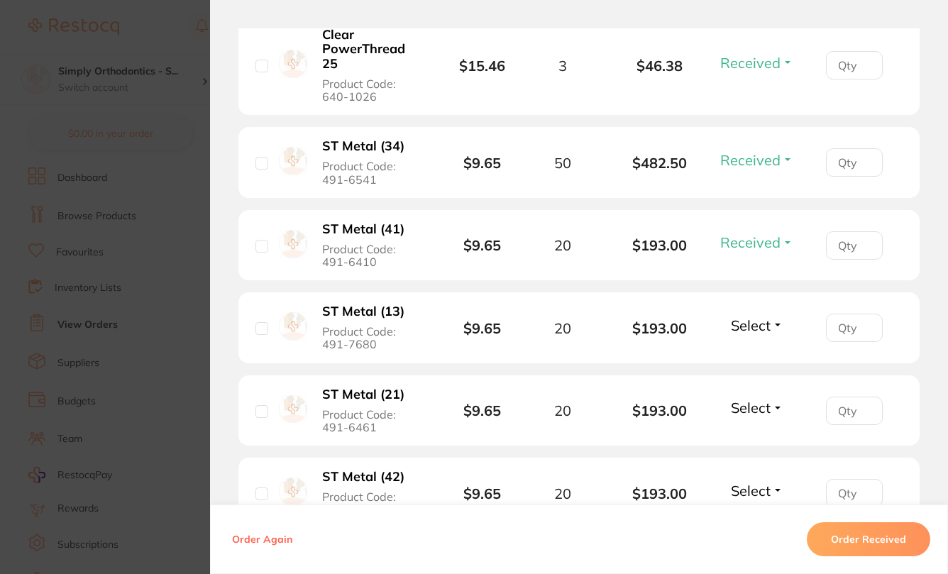
click at [753, 319] on span "Select" at bounding box center [751, 325] width 40 height 18
click at [750, 346] on button "Received" at bounding box center [757, 357] width 36 height 22
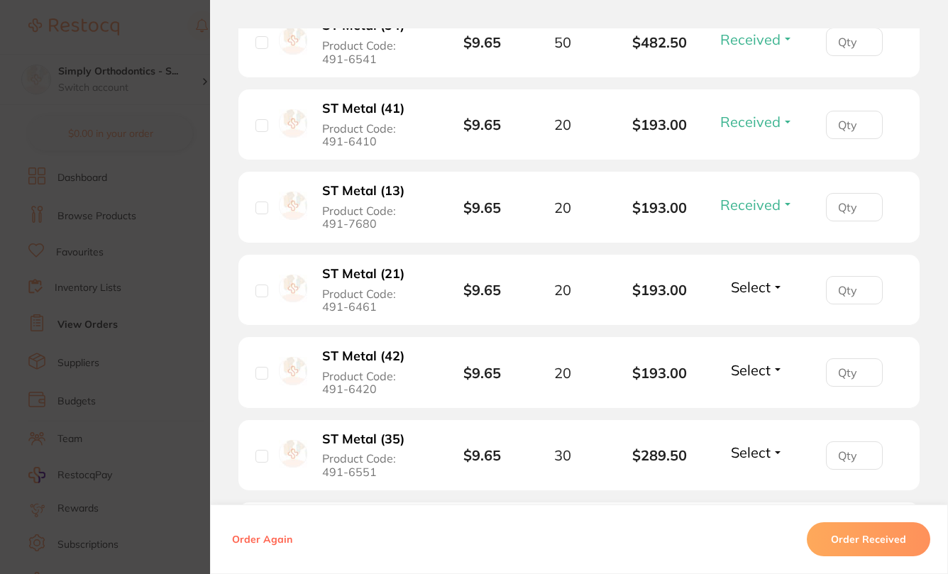
scroll to position [859, 0]
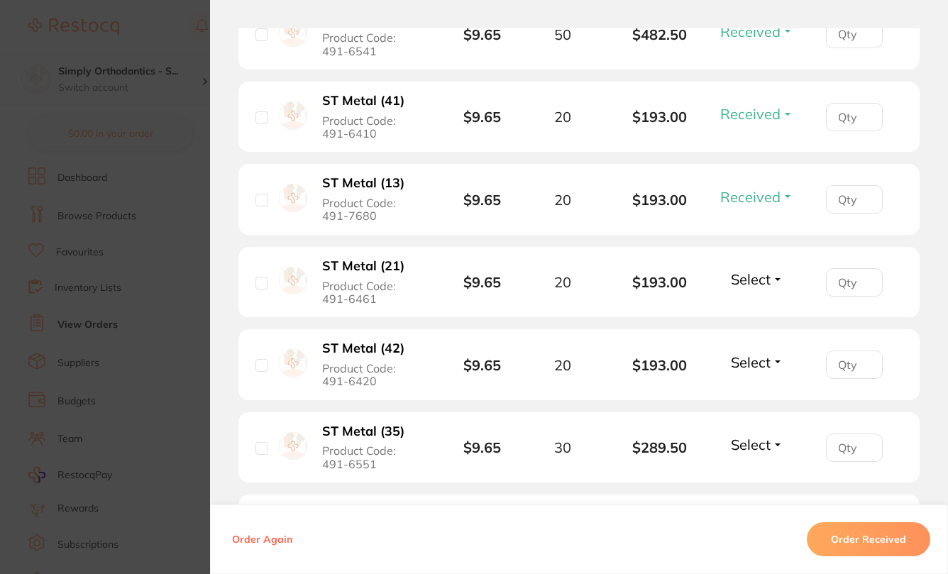
drag, startPoint x: 750, startPoint y: 287, endPoint x: 754, endPoint y: 277, distance: 10.5
click at [750, 287] on div "Select Received Back Order" at bounding box center [757, 281] width 61 height 23
click at [754, 277] on span "Select" at bounding box center [751, 279] width 40 height 18
click at [749, 307] on span "Received" at bounding box center [757, 309] width 36 height 11
click at [743, 359] on span "Select" at bounding box center [751, 362] width 40 height 18
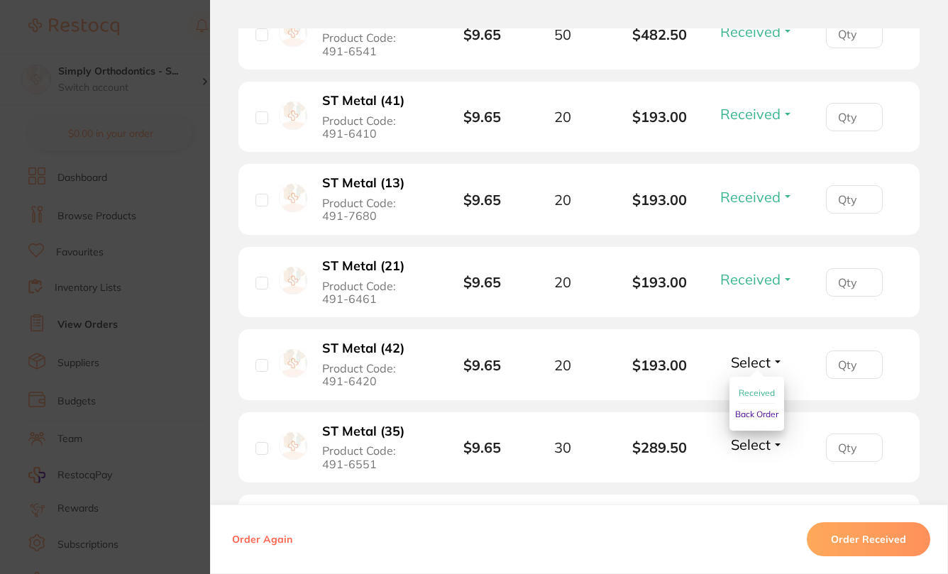
click at [749, 390] on span "Received" at bounding box center [757, 392] width 36 height 11
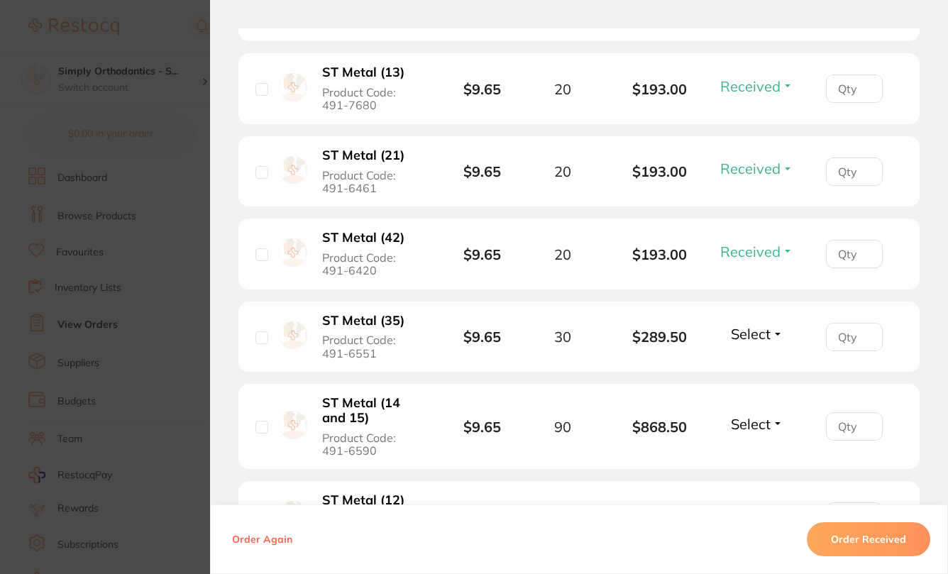
scroll to position [1019, 0]
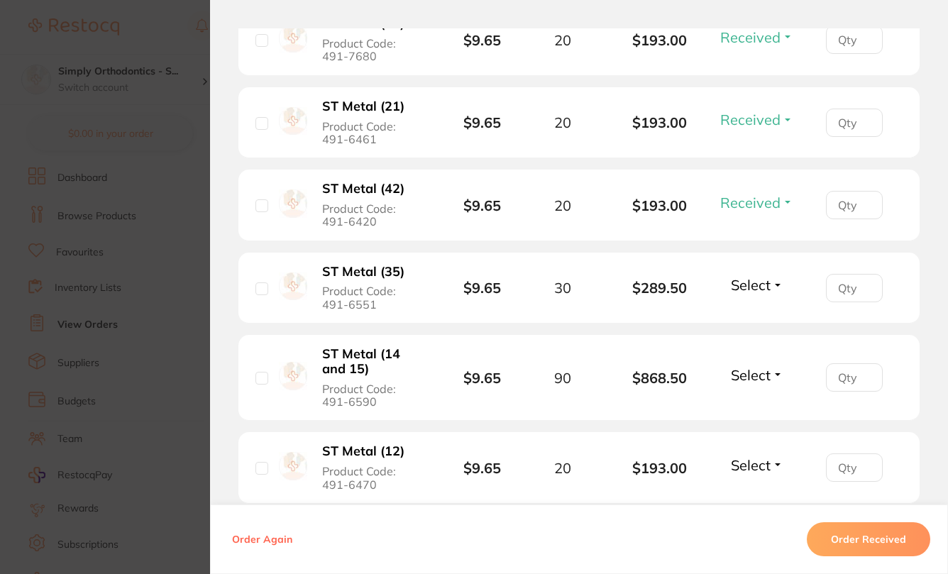
click at [771, 286] on button "Select" at bounding box center [757, 285] width 61 height 18
click at [761, 311] on span "Received" at bounding box center [757, 315] width 36 height 11
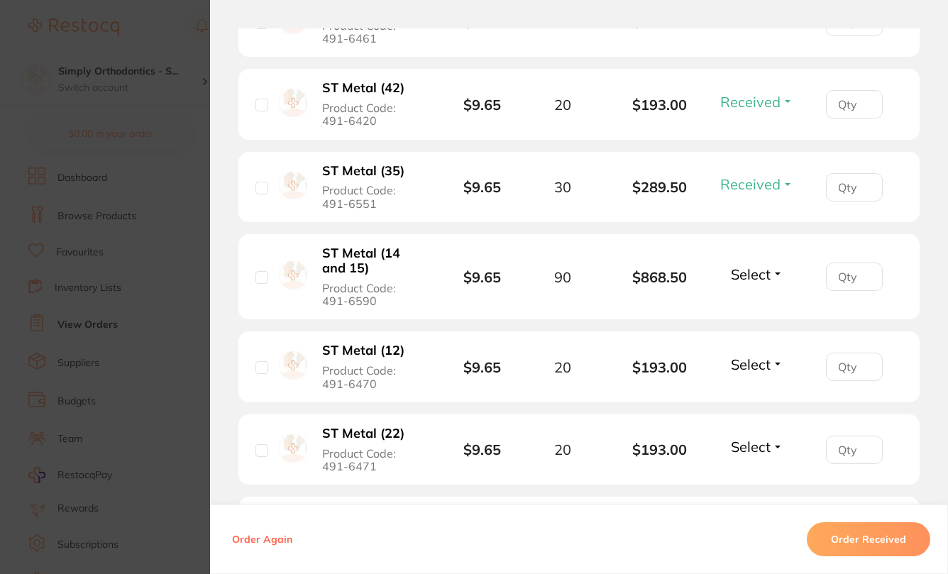
scroll to position [1126, 0]
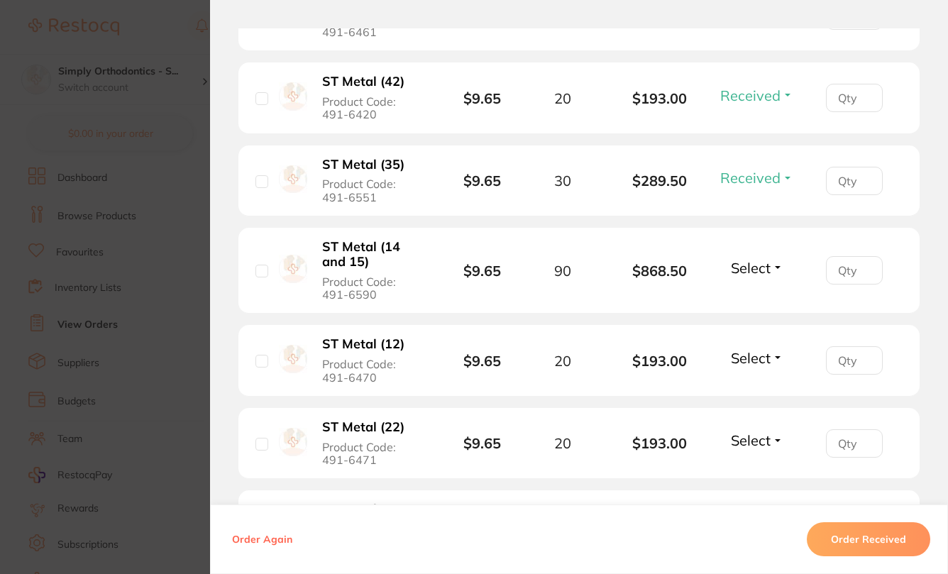
click at [761, 271] on span "Select" at bounding box center [751, 268] width 40 height 18
click at [756, 295] on span "Received" at bounding box center [757, 298] width 36 height 11
click at [750, 363] on span "Select" at bounding box center [751, 358] width 40 height 18
click at [750, 386] on span "Received" at bounding box center [757, 388] width 36 height 11
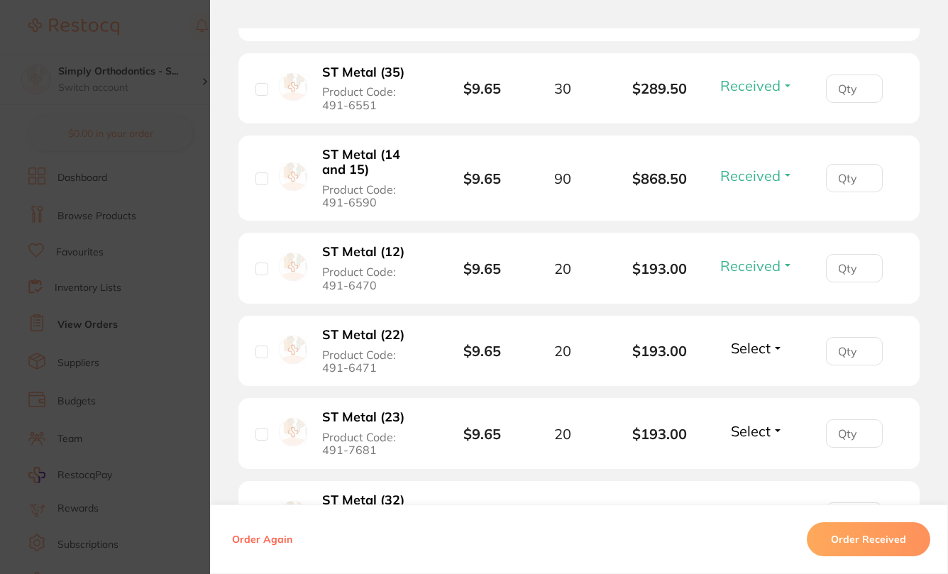
scroll to position [1245, 0]
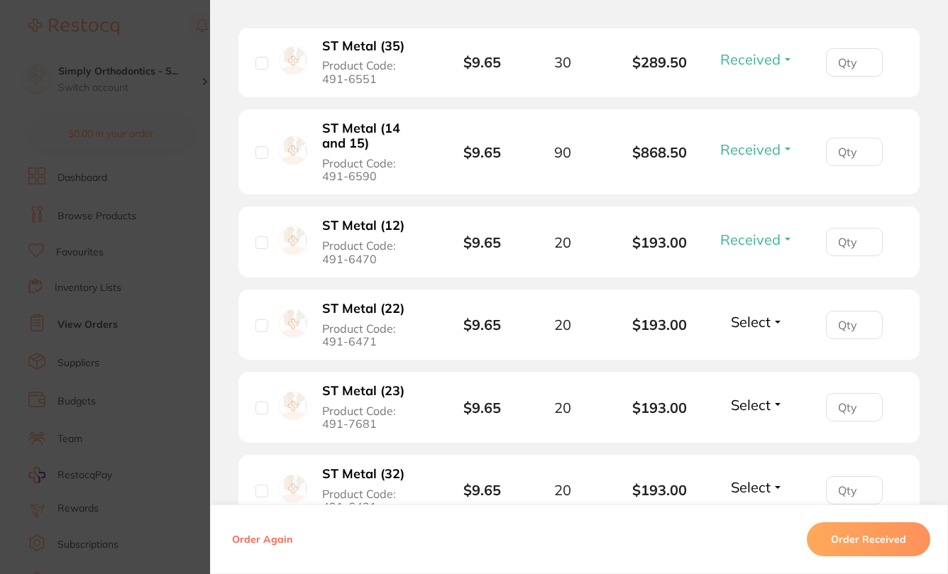
click at [748, 326] on span "Select" at bounding box center [751, 322] width 40 height 18
click at [744, 356] on span "Received" at bounding box center [757, 352] width 36 height 11
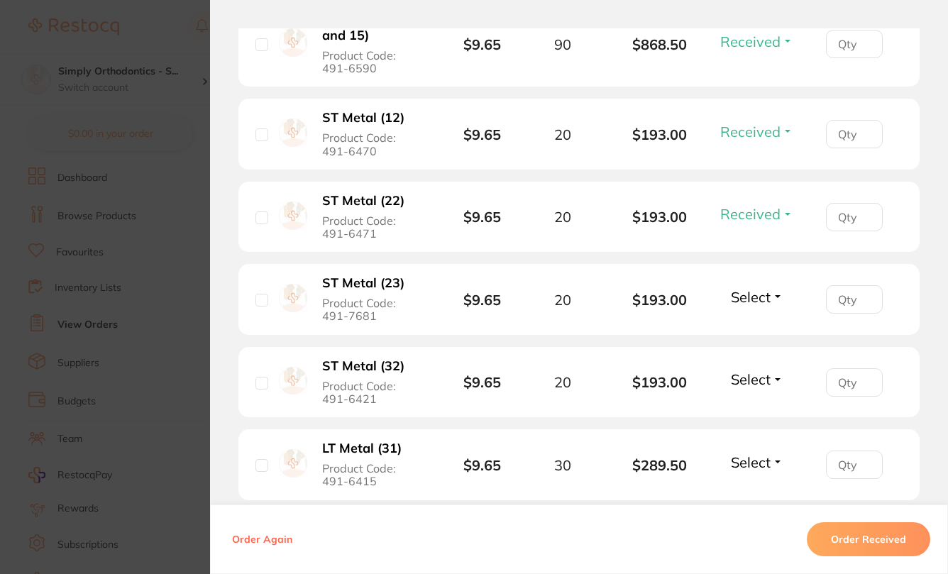
scroll to position [1359, 0]
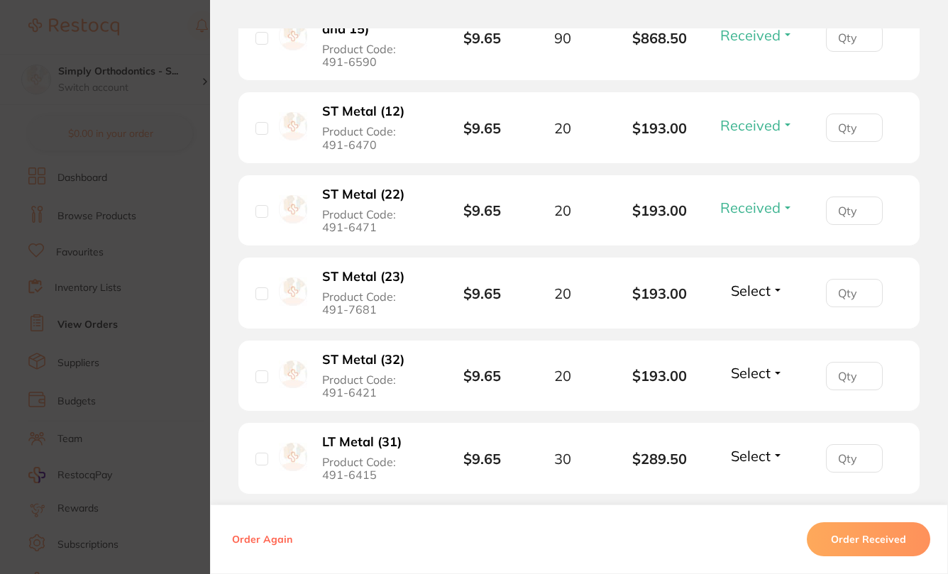
click at [747, 296] on span "Select" at bounding box center [751, 291] width 40 height 18
click at [751, 318] on span "Received" at bounding box center [757, 321] width 36 height 11
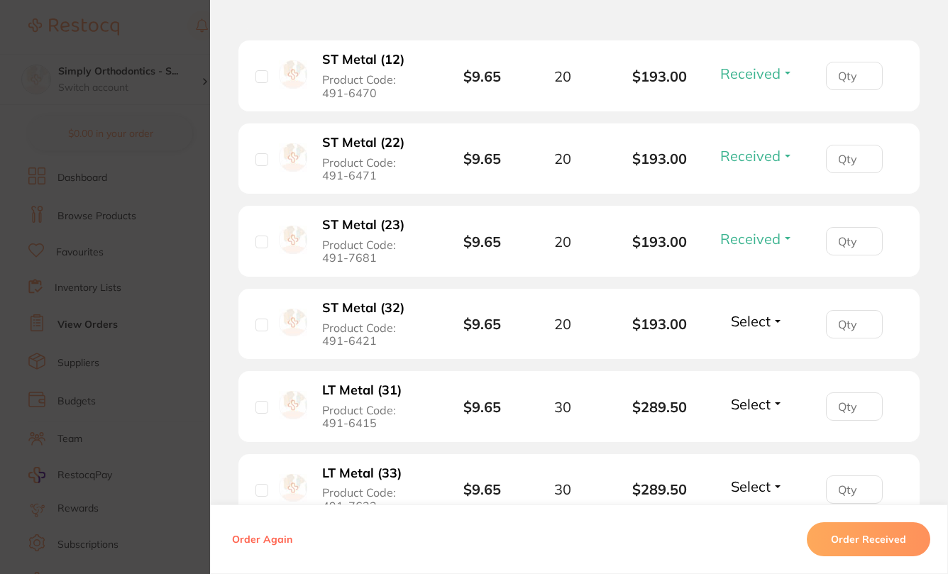
scroll to position [1410, 0]
click at [746, 326] on span "Select" at bounding box center [751, 322] width 40 height 18
click at [744, 357] on span "Received" at bounding box center [757, 352] width 36 height 11
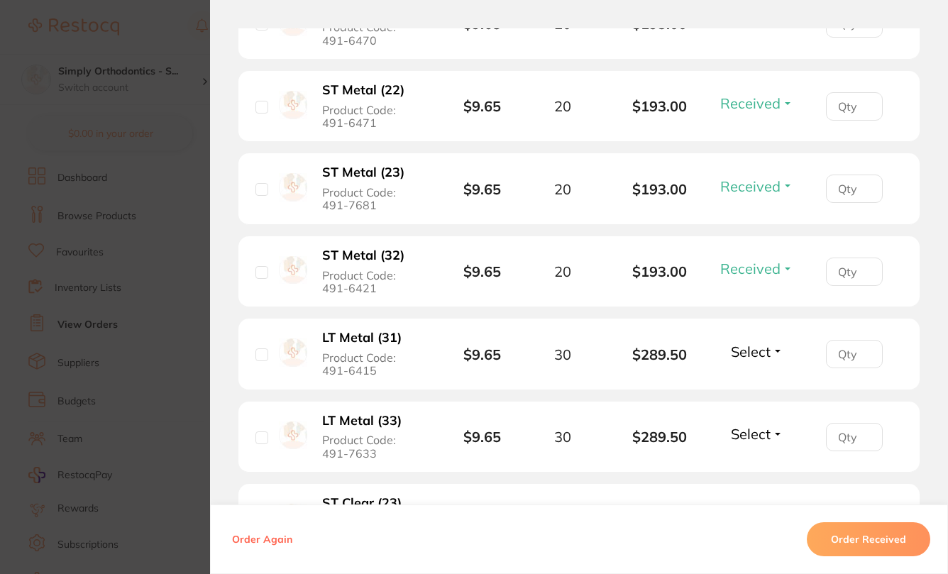
scroll to position [1481, 0]
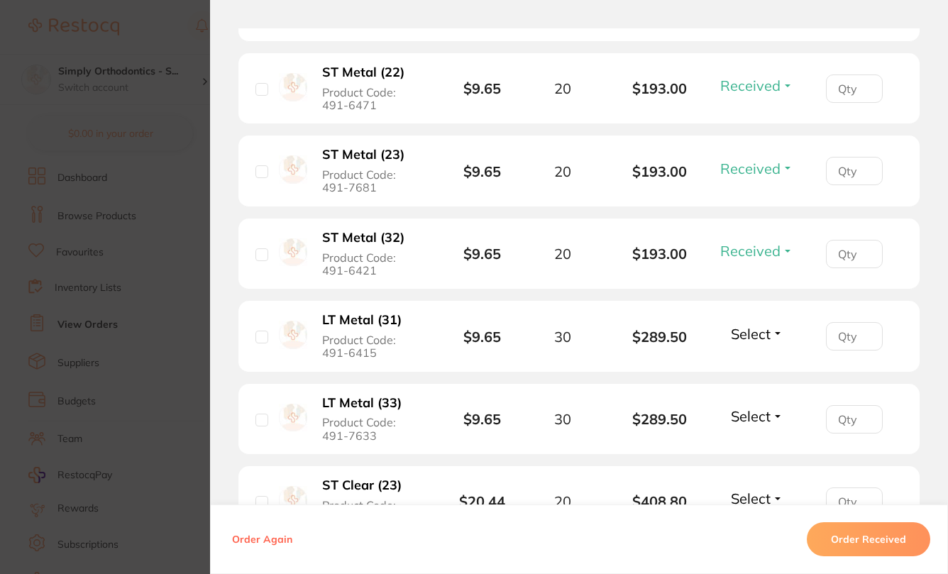
click at [754, 340] on span "Select" at bounding box center [751, 334] width 40 height 18
click at [746, 362] on button "Received" at bounding box center [757, 365] width 36 height 22
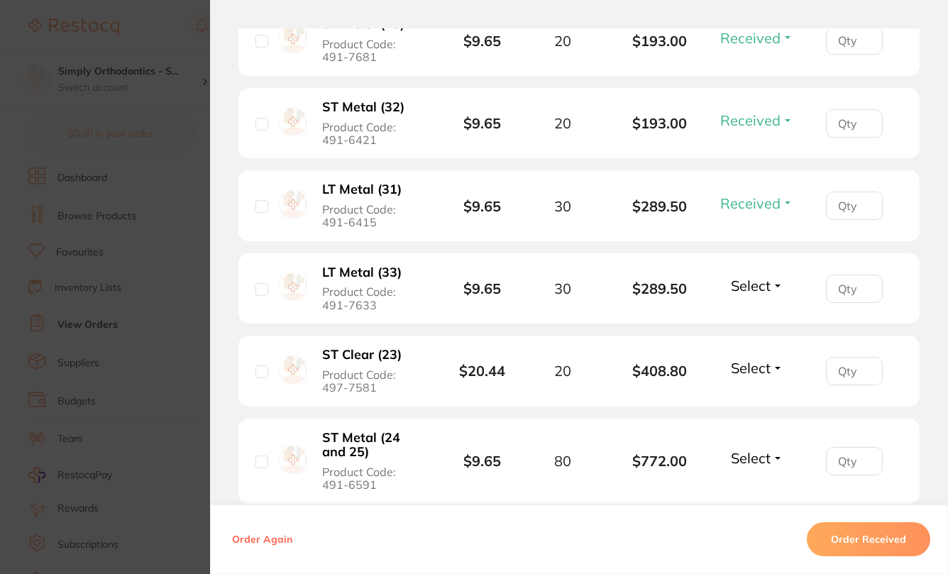
scroll to position [1612, 0]
click at [744, 294] on span "Select" at bounding box center [751, 285] width 40 height 18
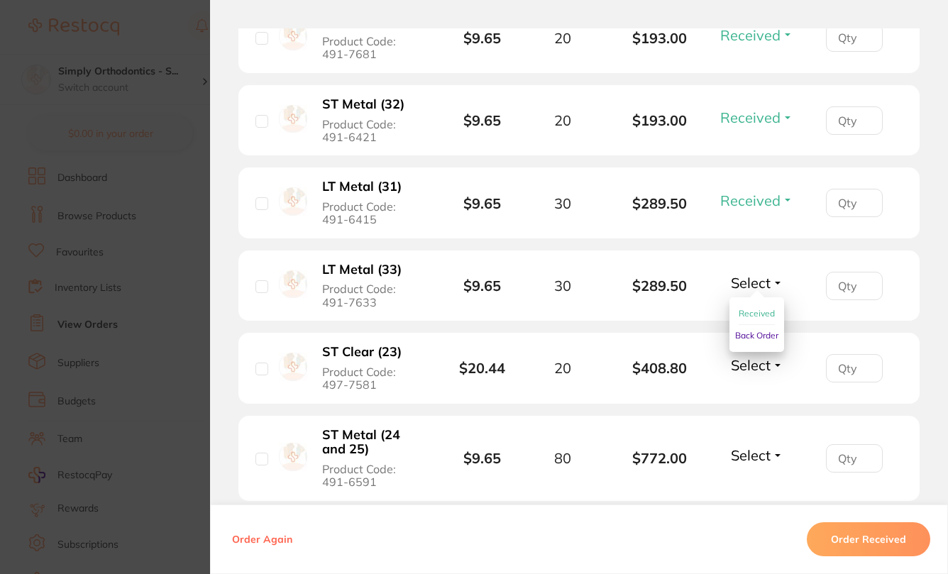
click at [743, 315] on button "Received" at bounding box center [757, 314] width 36 height 22
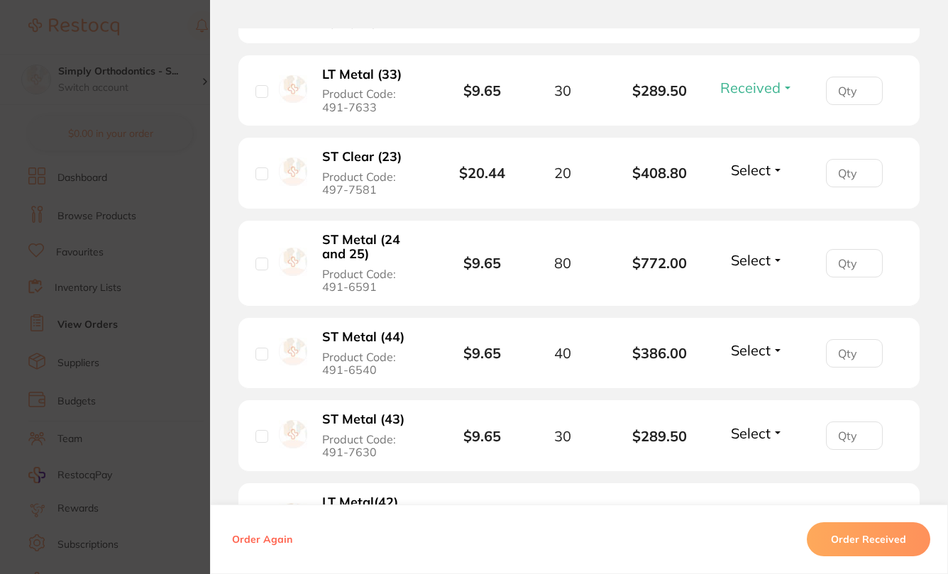
scroll to position [1845, 0]
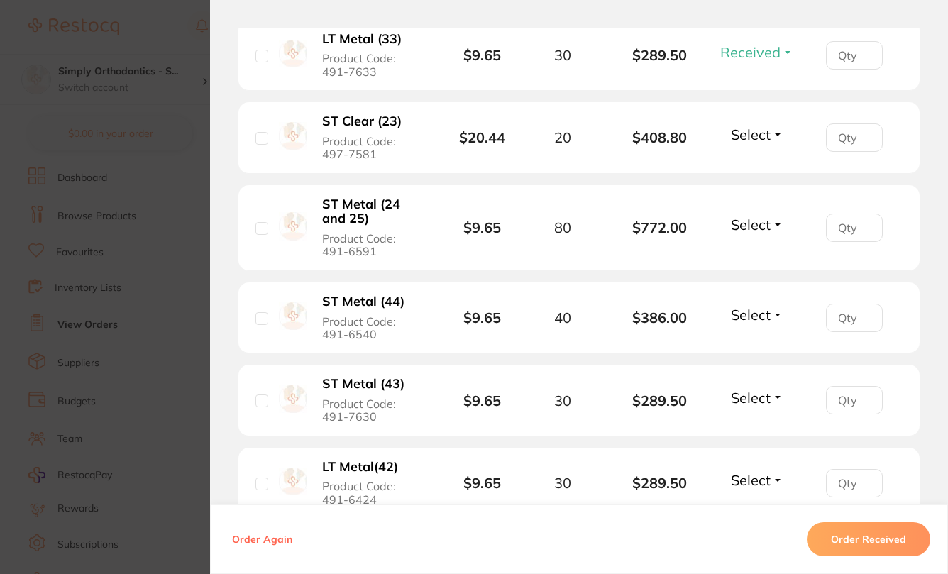
click at [743, 135] on span "Select" at bounding box center [751, 135] width 40 height 18
click at [741, 169] on span "Received" at bounding box center [757, 165] width 36 height 11
click at [739, 227] on span "Select" at bounding box center [751, 225] width 40 height 18
click at [751, 260] on span "Received" at bounding box center [757, 255] width 36 height 11
click at [749, 321] on span "Select" at bounding box center [751, 315] width 40 height 18
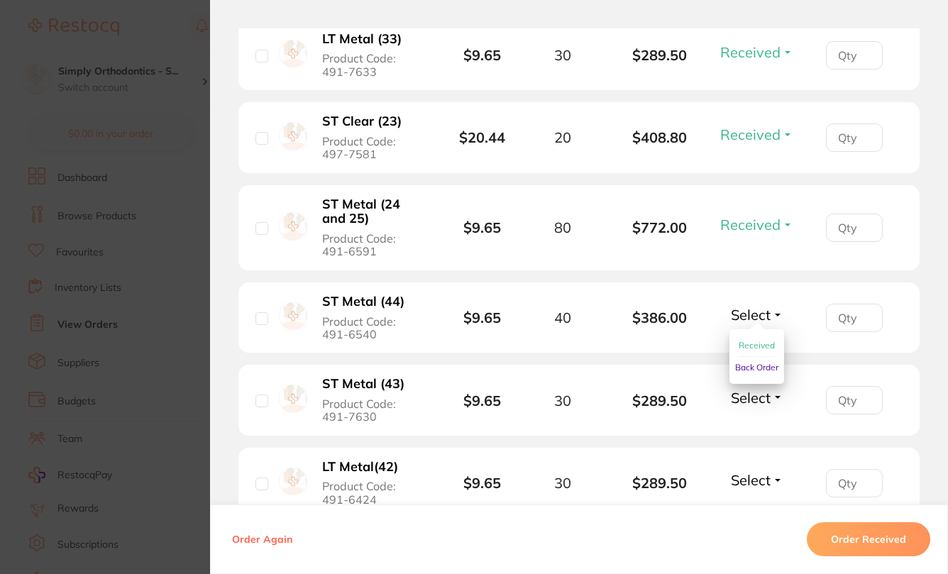
click at [744, 351] on span "Received" at bounding box center [757, 345] width 36 height 11
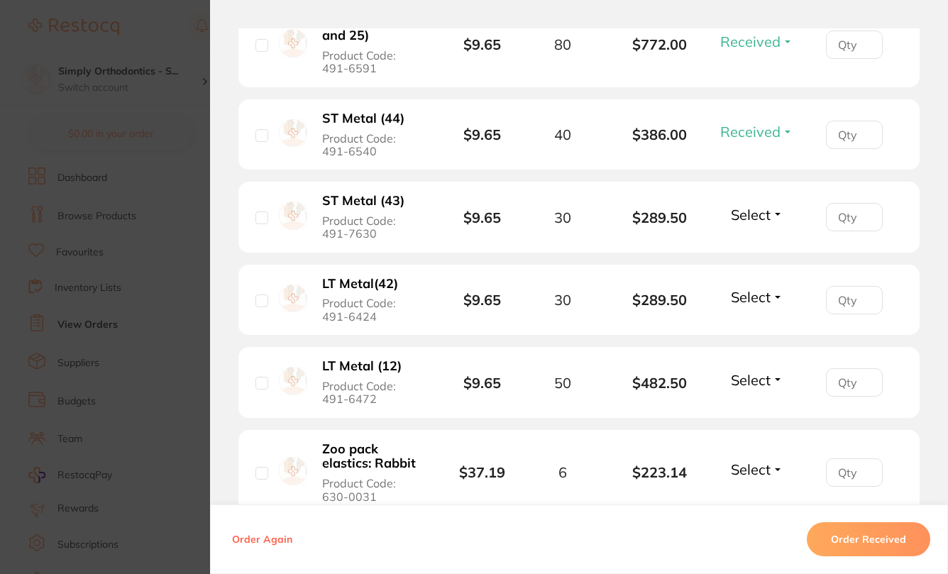
scroll to position [2054, 0]
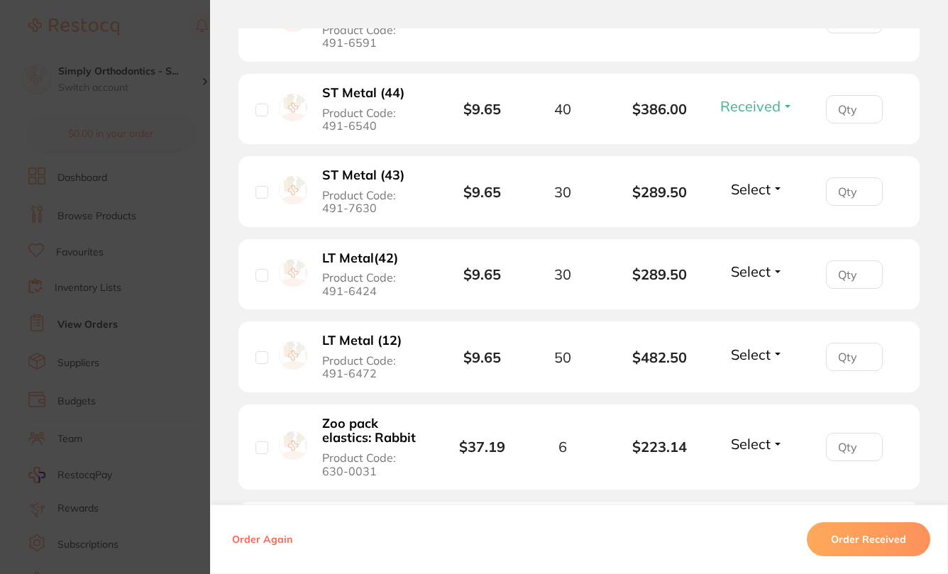
click at [739, 198] on span "Select" at bounding box center [751, 189] width 40 height 18
click at [740, 222] on button "Received" at bounding box center [757, 220] width 36 height 22
drag, startPoint x: 744, startPoint y: 277, endPoint x: 741, endPoint y: 287, distance: 10.5
click at [744, 277] on span "Select" at bounding box center [751, 272] width 40 height 18
click at [739, 307] on span "Received" at bounding box center [757, 302] width 36 height 11
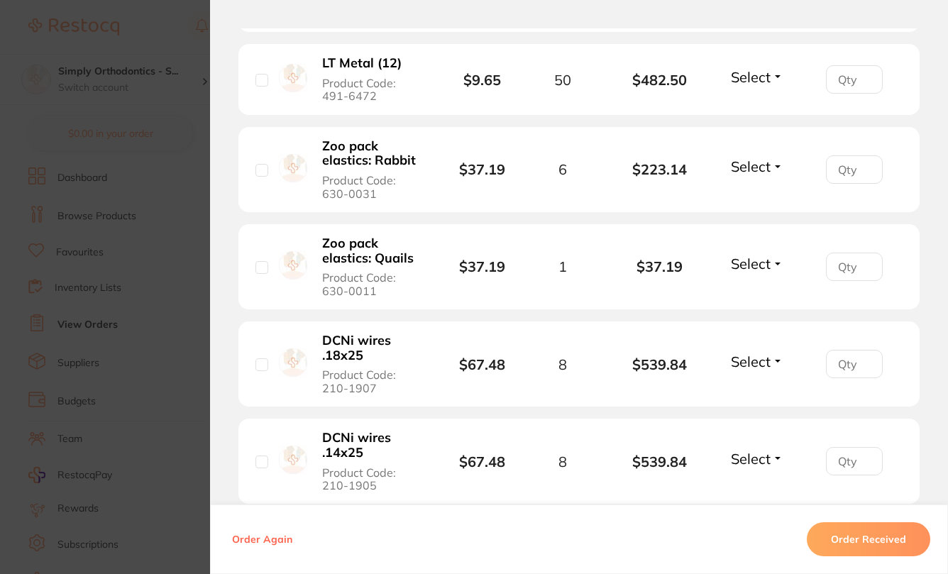
scroll to position [2337, 0]
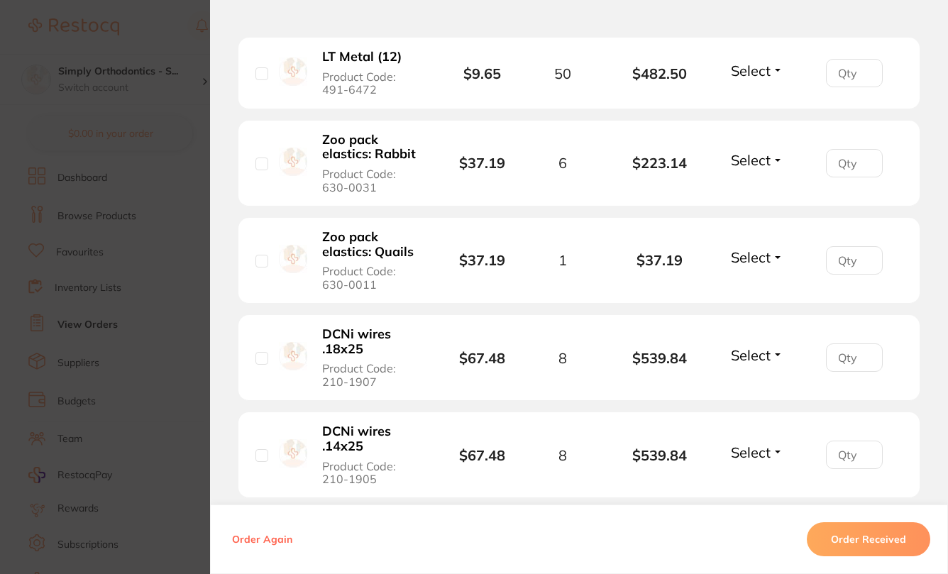
click at [756, 77] on span "Select" at bounding box center [751, 71] width 40 height 18
click at [756, 106] on span "Received" at bounding box center [757, 101] width 36 height 11
drag, startPoint x: 749, startPoint y: 171, endPoint x: 754, endPoint y: 188, distance: 17.7
click at [748, 169] on span "Select" at bounding box center [751, 160] width 40 height 18
click at [754, 196] on span "Received" at bounding box center [757, 190] width 36 height 11
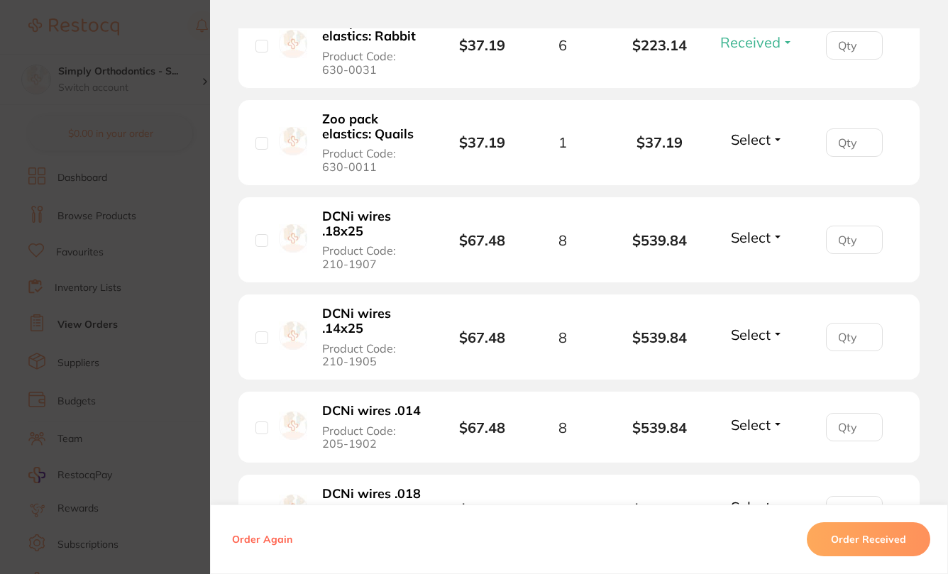
scroll to position [2453, 0]
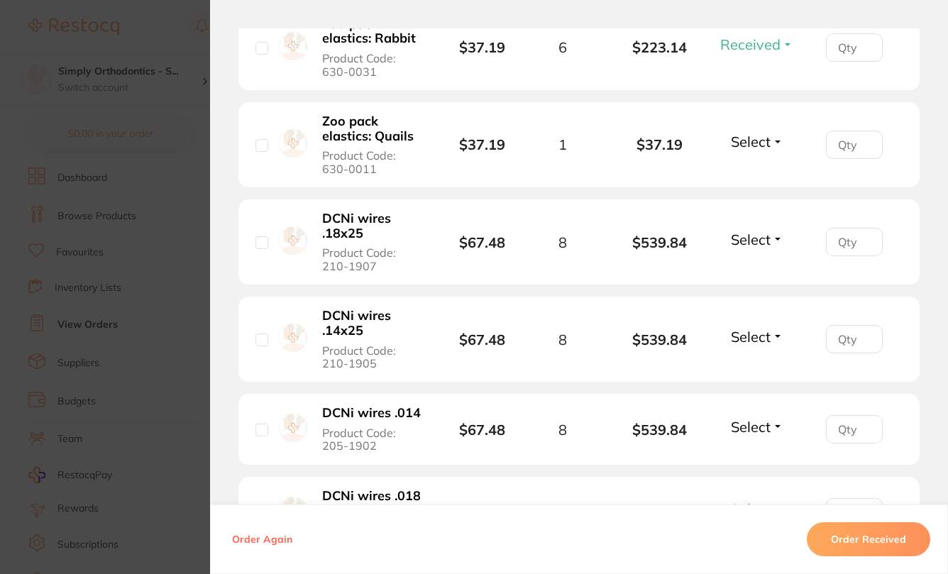
click at [751, 150] on span "Select" at bounding box center [751, 142] width 40 height 18
drag, startPoint x: 751, startPoint y: 184, endPoint x: 751, endPoint y: 206, distance: 22.7
click at [751, 177] on span "Received" at bounding box center [757, 172] width 36 height 11
click at [758, 248] on span "Select" at bounding box center [751, 240] width 40 height 18
click at [759, 275] on span "Received" at bounding box center [757, 270] width 36 height 11
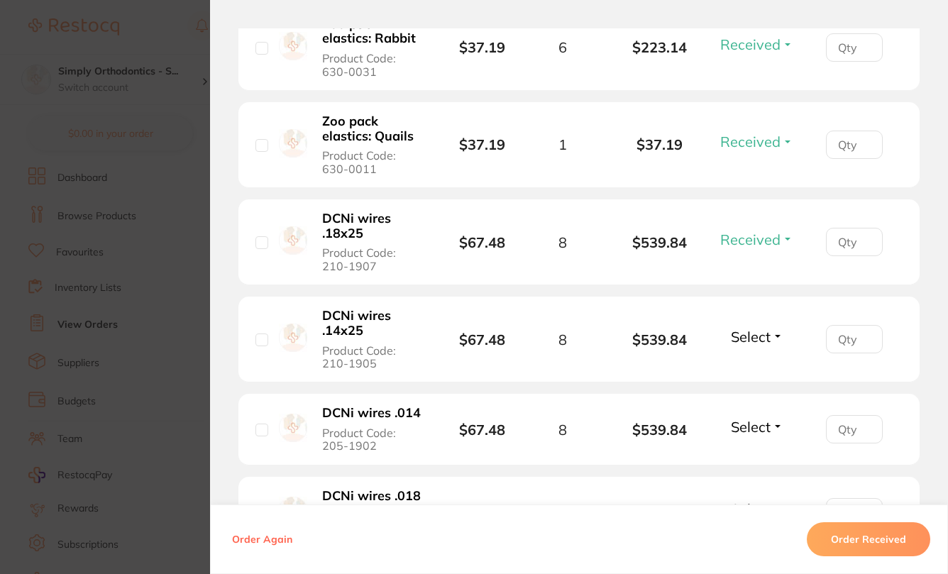
click at [746, 346] on span "Select" at bounding box center [751, 337] width 40 height 18
click at [749, 373] on span "Received" at bounding box center [757, 367] width 36 height 11
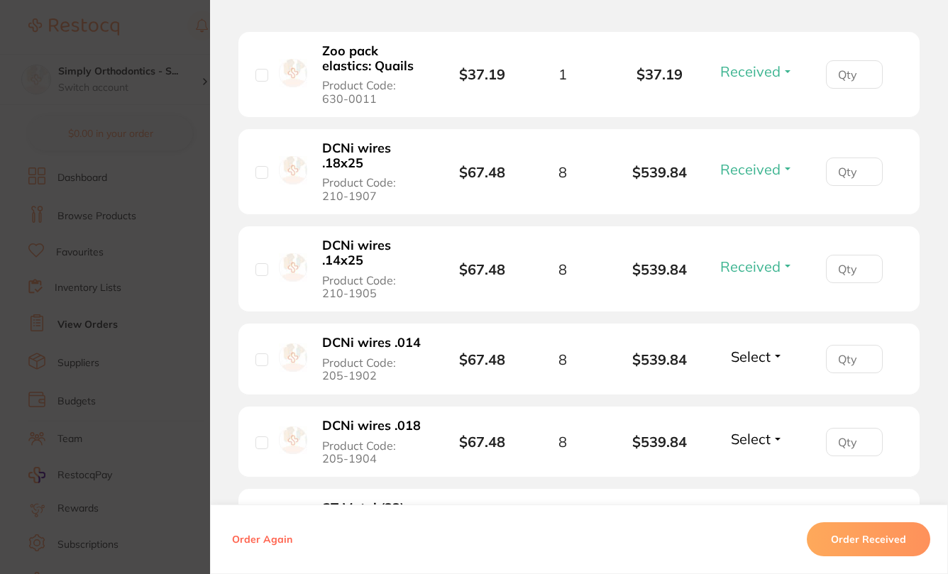
scroll to position [2528, 0]
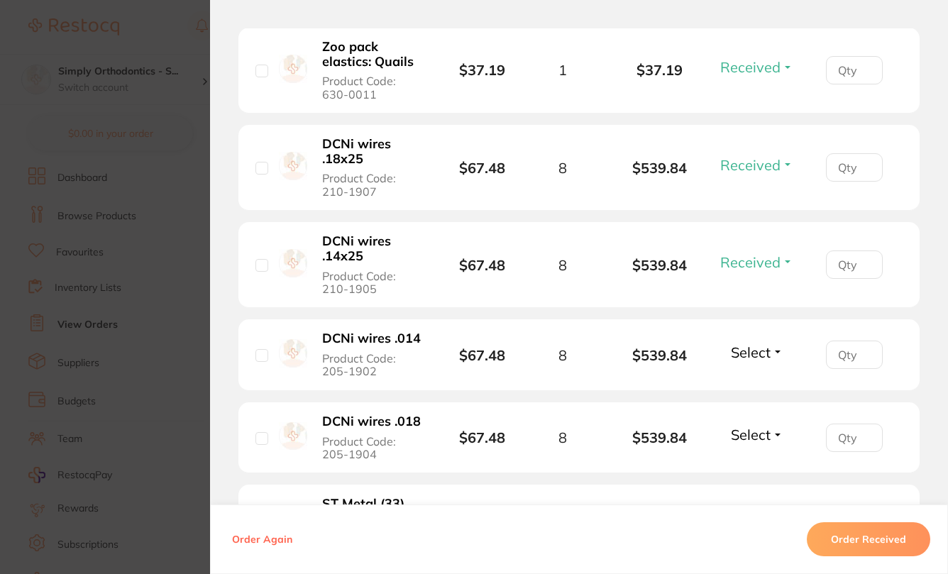
drag, startPoint x: 743, startPoint y: 365, endPoint x: 742, endPoint y: 382, distance: 16.4
click at [743, 361] on span "Select" at bounding box center [751, 352] width 40 height 18
click at [744, 388] on button "Received" at bounding box center [757, 384] width 36 height 22
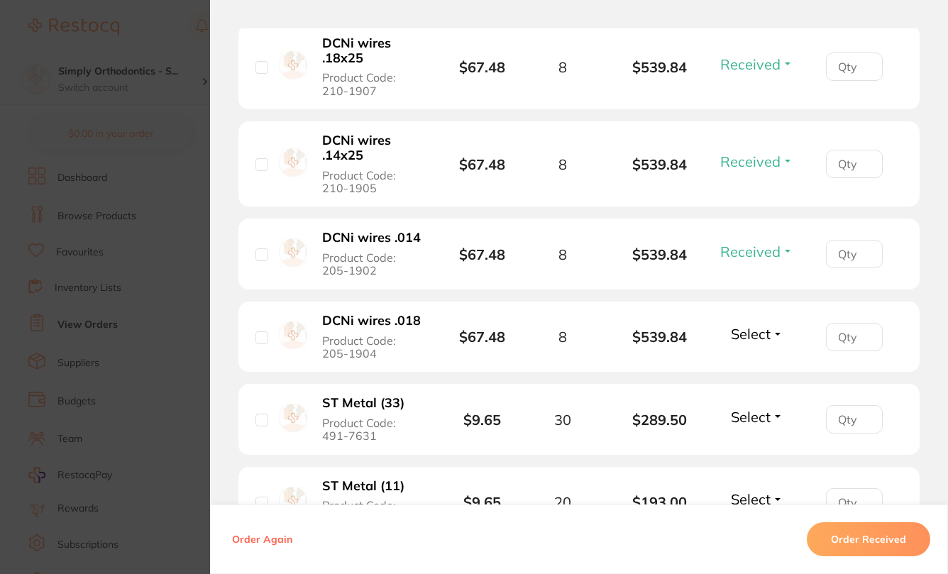
scroll to position [2643, 0]
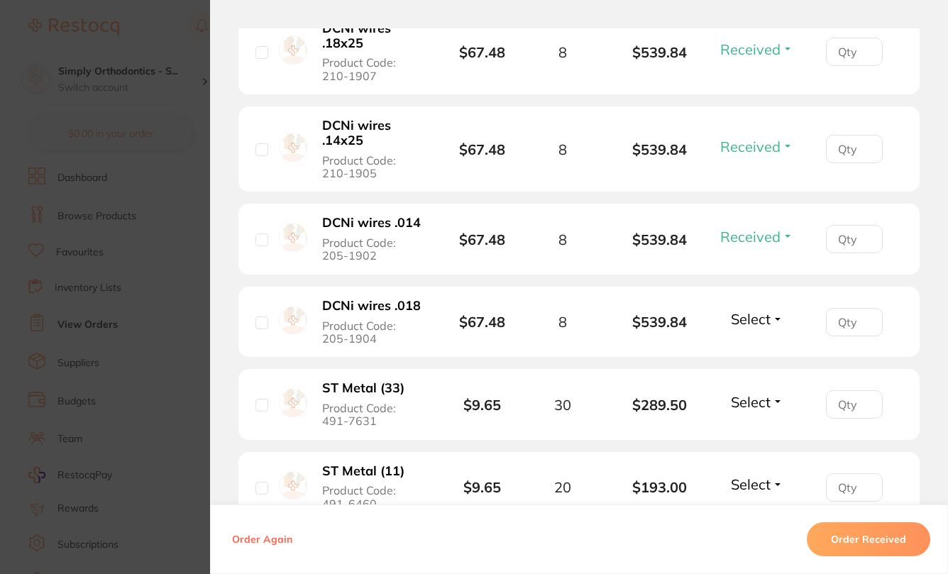
drag, startPoint x: 754, startPoint y: 332, endPoint x: 748, endPoint y: 361, distance: 29.8
click at [753, 328] on span "Select" at bounding box center [751, 319] width 40 height 18
drag, startPoint x: 751, startPoint y: 338, endPoint x: 746, endPoint y: 349, distance: 11.7
click at [751, 328] on span "Select" at bounding box center [751, 319] width 40 height 18
click at [746, 358] on button "Received" at bounding box center [757, 350] width 36 height 22
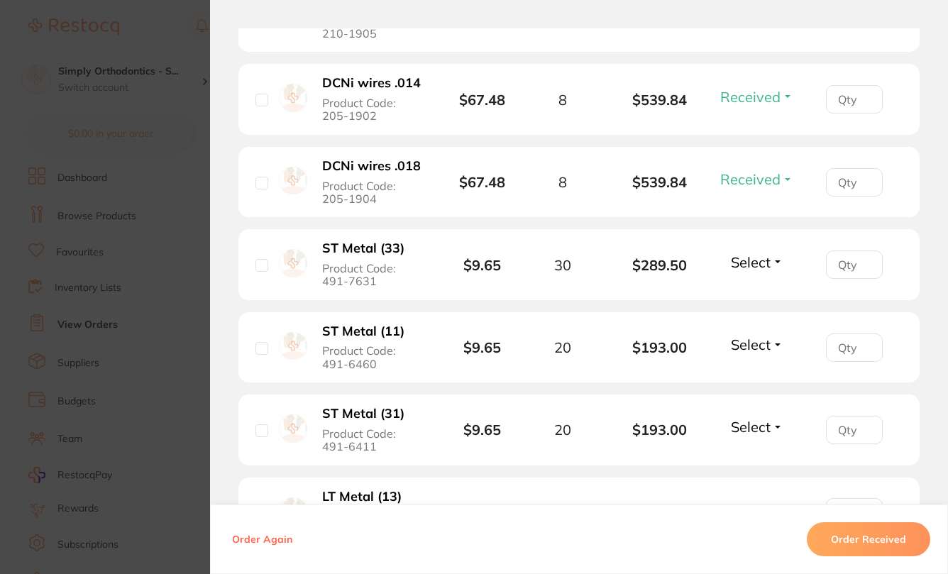
scroll to position [2826, 0]
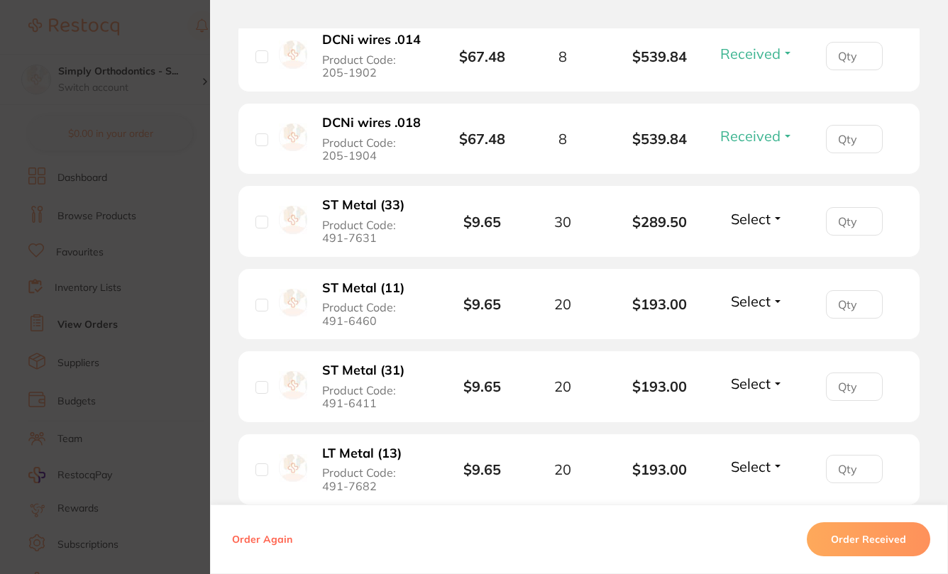
click at [757, 226] on span "Select" at bounding box center [751, 219] width 40 height 18
click at [756, 256] on button "Received" at bounding box center [757, 250] width 36 height 22
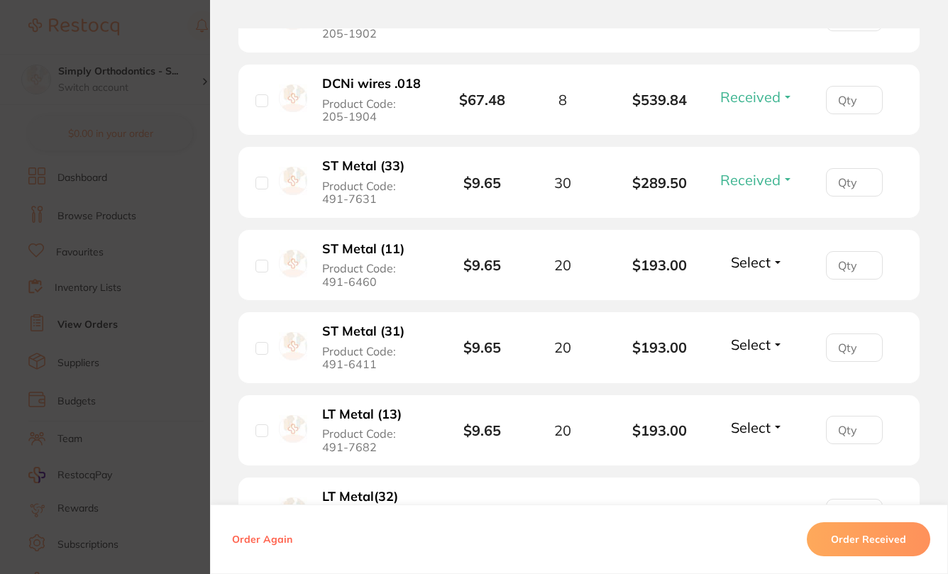
scroll to position [2880, 0]
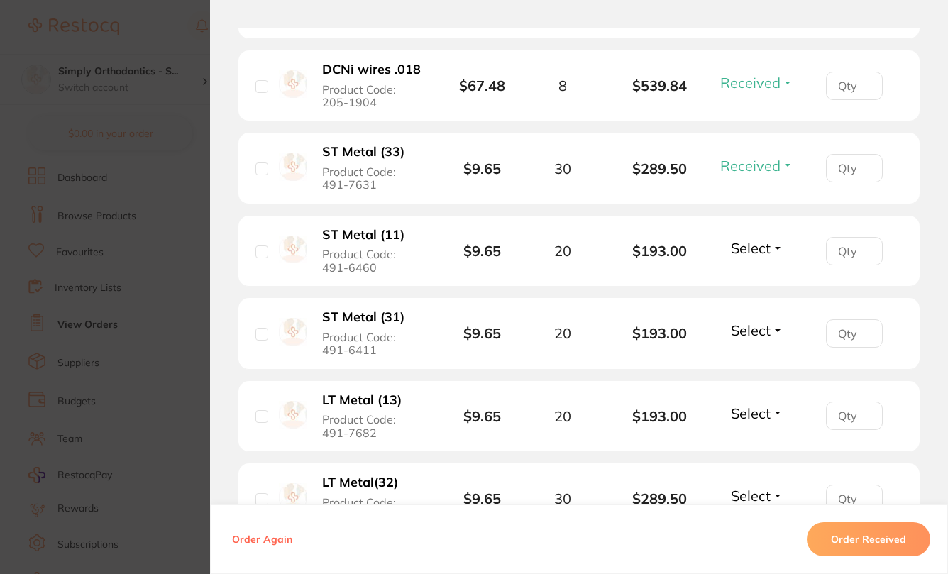
click at [754, 257] on span "Select" at bounding box center [751, 248] width 40 height 18
click at [753, 290] on button "Received" at bounding box center [757, 279] width 36 height 22
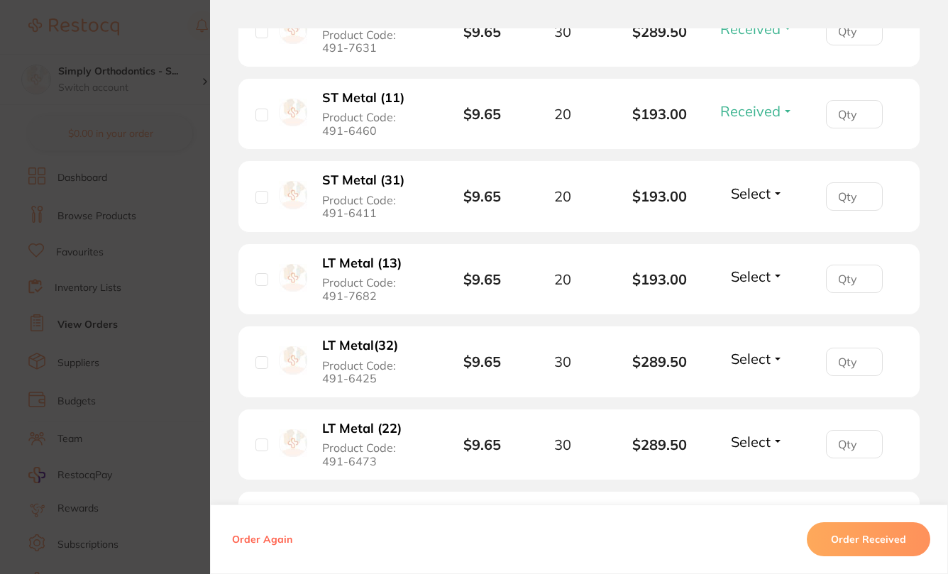
scroll to position [3032, 0]
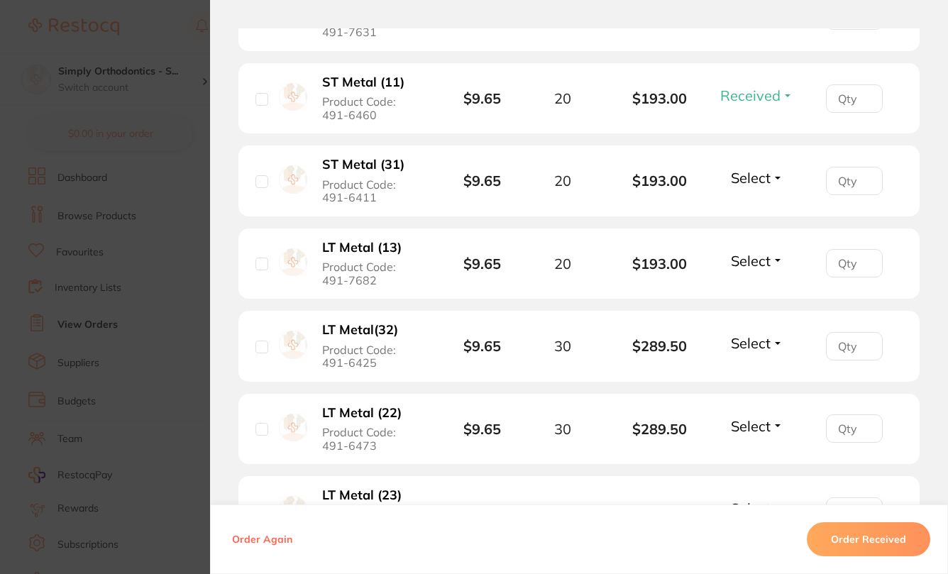
drag, startPoint x: 753, startPoint y: 199, endPoint x: 750, endPoint y: 210, distance: 11.7
click at [752, 187] on span "Select" at bounding box center [751, 178] width 40 height 18
click at [749, 214] on span "Received" at bounding box center [757, 208] width 36 height 11
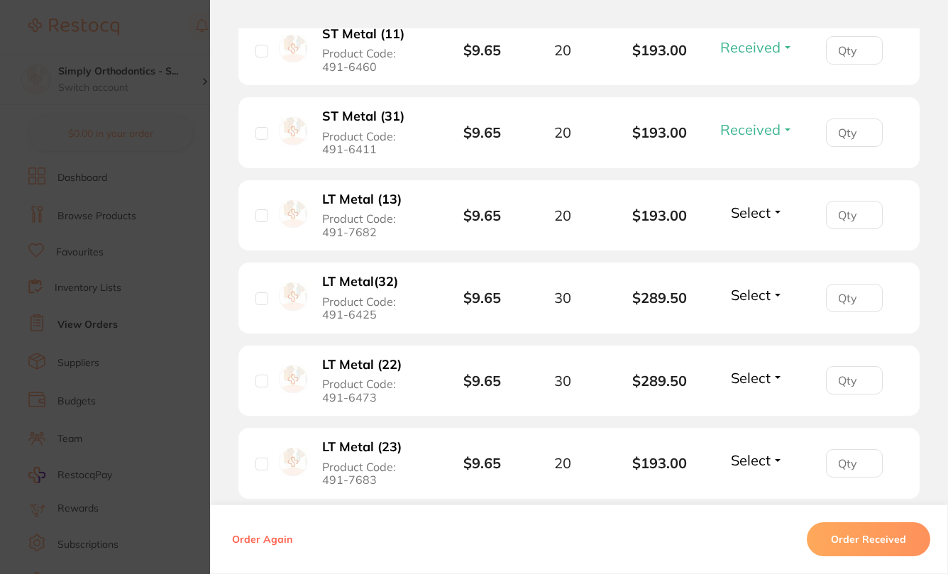
scroll to position [3114, 0]
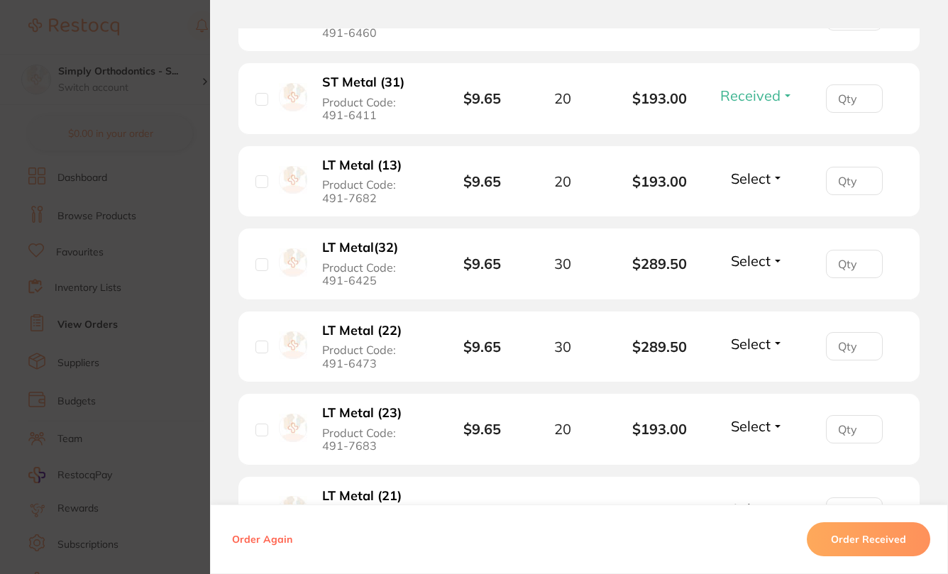
drag, startPoint x: 762, startPoint y: 205, endPoint x: 754, endPoint y: 220, distance: 17.2
click at [761, 187] on span "Select" at bounding box center [751, 179] width 40 height 18
click at [751, 214] on span "Received" at bounding box center [757, 209] width 36 height 11
drag, startPoint x: 749, startPoint y: 282, endPoint x: 747, endPoint y: 293, distance: 10.9
click at [749, 270] on span "Select" at bounding box center [751, 261] width 40 height 18
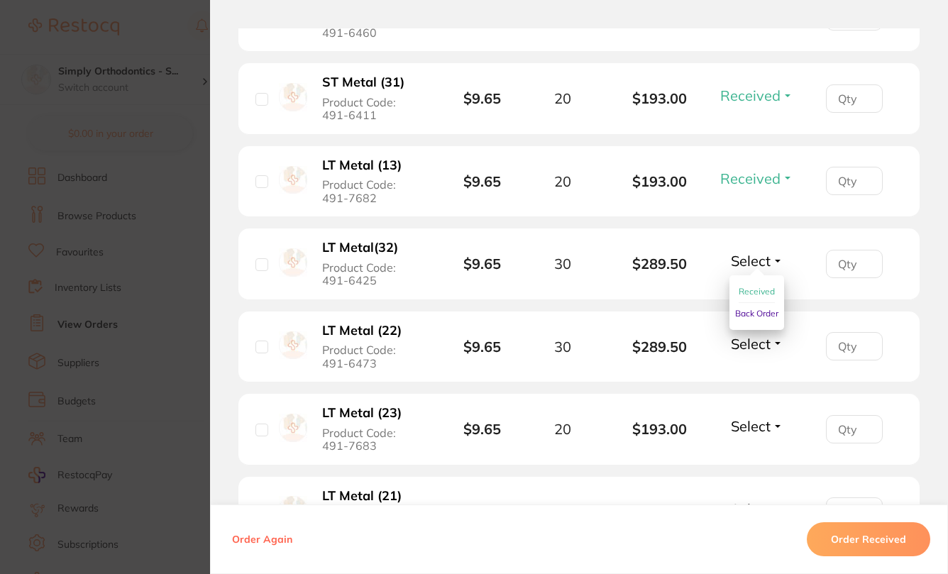
click at [749, 303] on button "Received" at bounding box center [757, 292] width 36 height 22
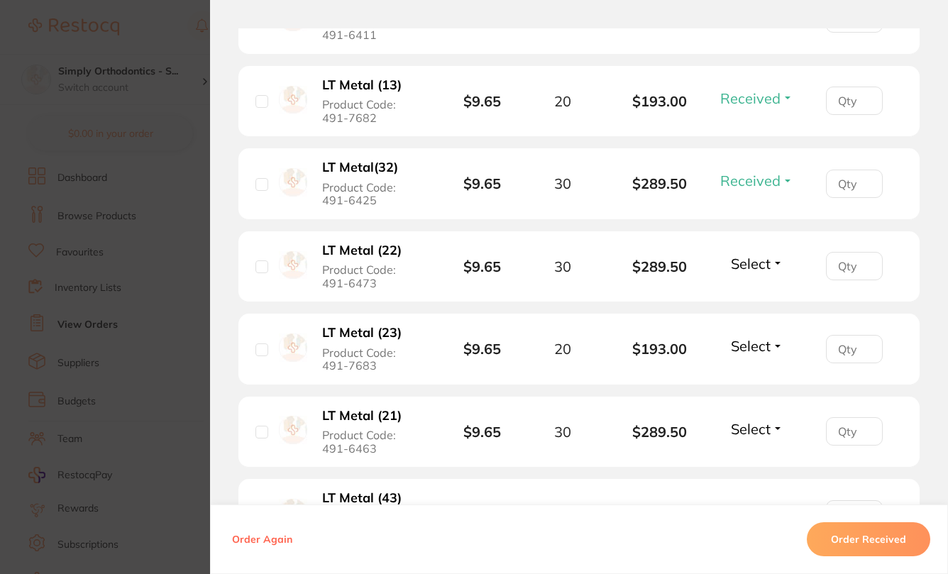
scroll to position [3256, 0]
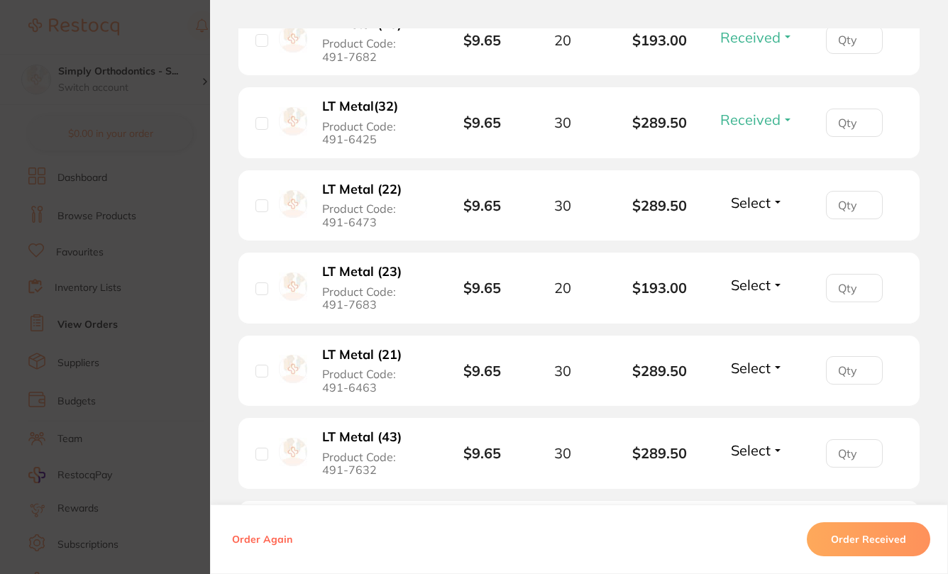
click at [754, 211] on span "Select" at bounding box center [751, 203] width 40 height 18
click at [751, 238] on span "Received" at bounding box center [757, 233] width 36 height 11
click at [746, 294] on span "Select" at bounding box center [751, 285] width 40 height 18
click at [746, 327] on button "Received" at bounding box center [757, 316] width 36 height 22
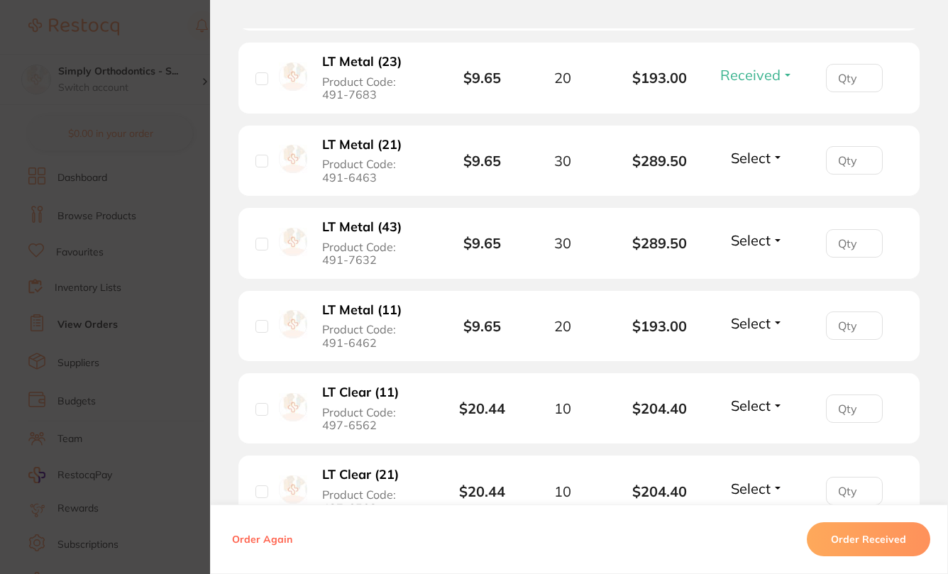
scroll to position [3559, 0]
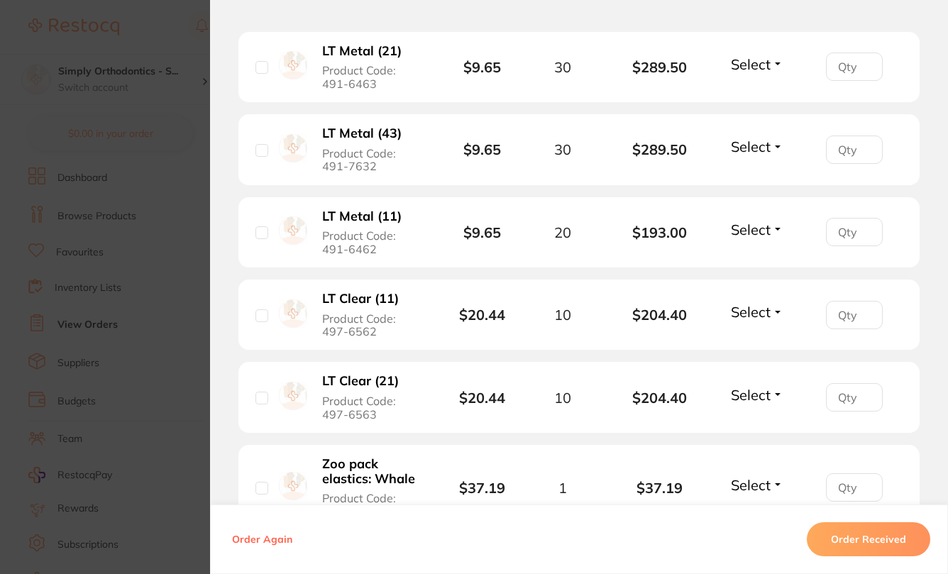
drag, startPoint x: 768, startPoint y: 87, endPoint x: 768, endPoint y: 109, distance: 22.0
click at [768, 73] on button "Select" at bounding box center [757, 64] width 61 height 18
click at [768, 106] on button "Received" at bounding box center [757, 95] width 36 height 22
drag, startPoint x: 752, startPoint y: 170, endPoint x: 751, endPoint y: 187, distance: 17.0
click at [752, 155] on span "Select" at bounding box center [751, 147] width 40 height 18
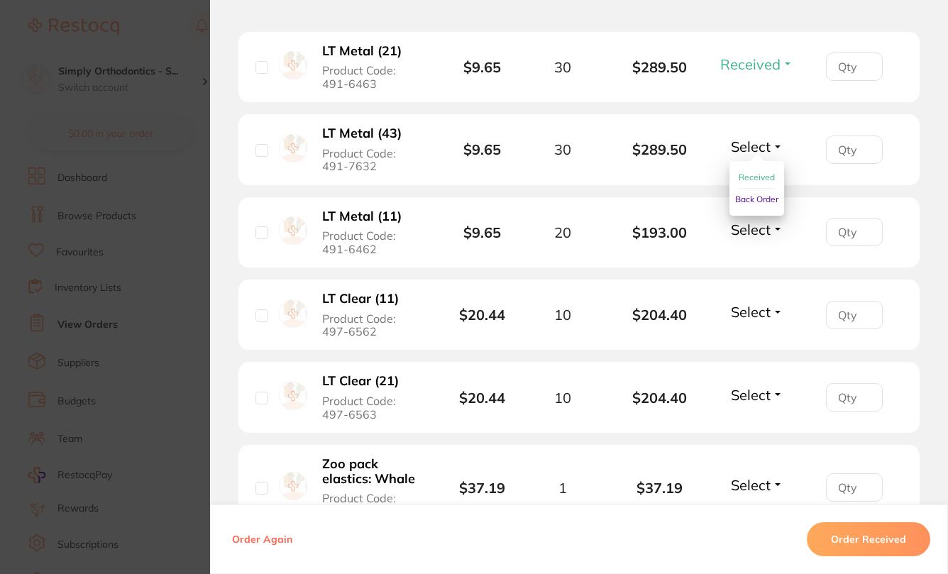
click at [751, 182] on span "Received" at bounding box center [757, 177] width 36 height 11
drag, startPoint x: 746, startPoint y: 253, endPoint x: 756, endPoint y: 282, distance: 30.7
click at [746, 238] on span "Select" at bounding box center [751, 230] width 40 height 18
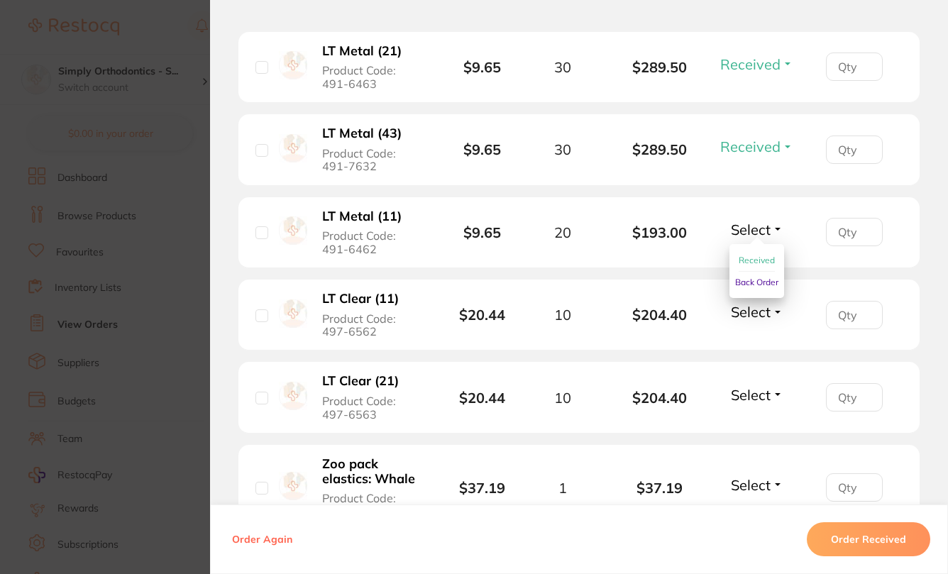
click at [757, 265] on span "Received" at bounding box center [757, 260] width 36 height 11
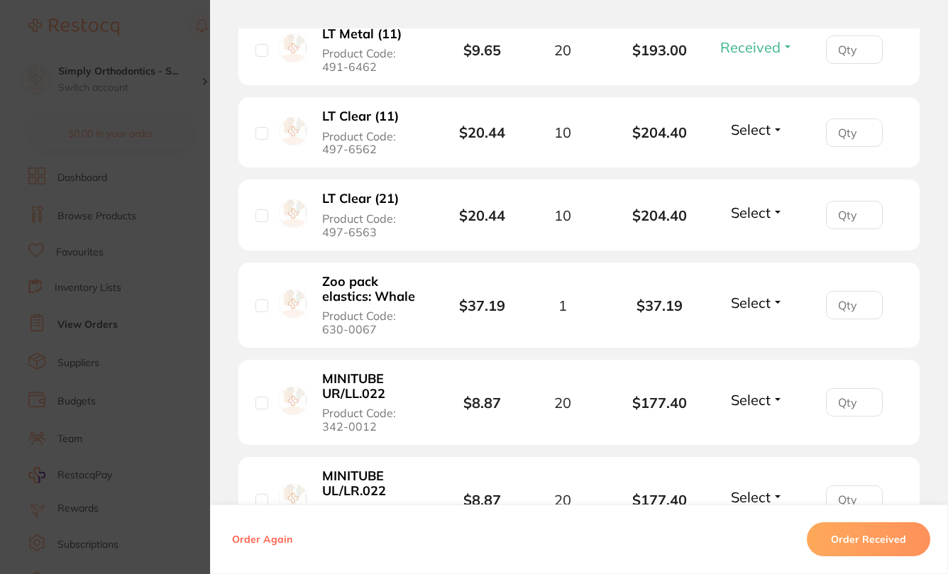
scroll to position [3762, 0]
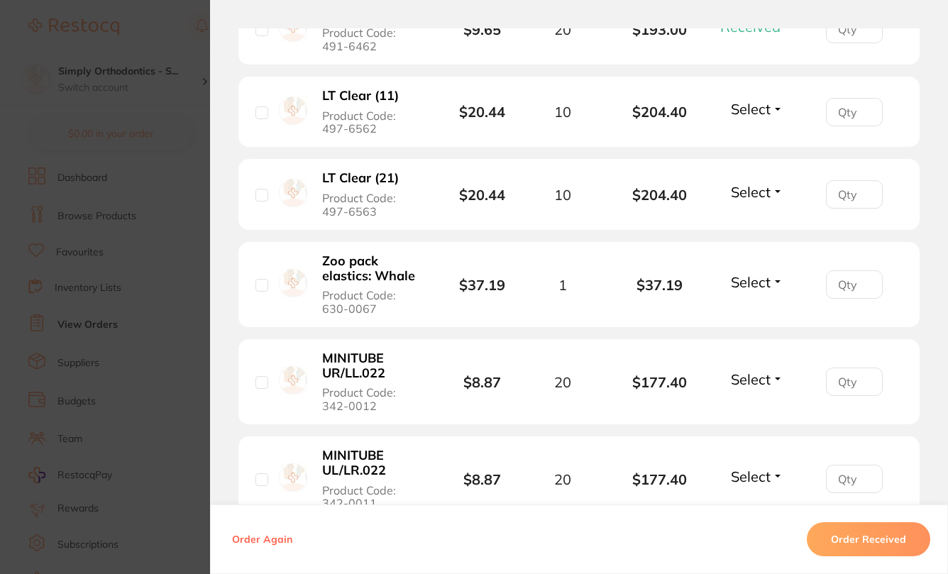
drag, startPoint x: 751, startPoint y: 131, endPoint x: 751, endPoint y: 172, distance: 40.5
click at [751, 118] on span "Select" at bounding box center [751, 109] width 40 height 18
click at [754, 145] on span "Received" at bounding box center [757, 139] width 36 height 11
click at [751, 201] on span "Select" at bounding box center [751, 192] width 40 height 18
click at [749, 228] on span "Received" at bounding box center [757, 222] width 36 height 11
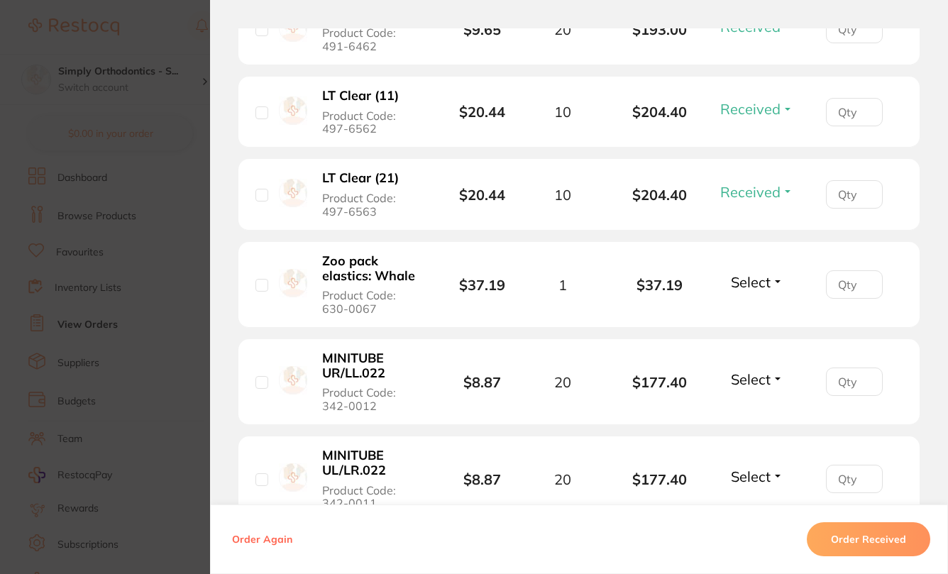
scroll to position [3845, 0]
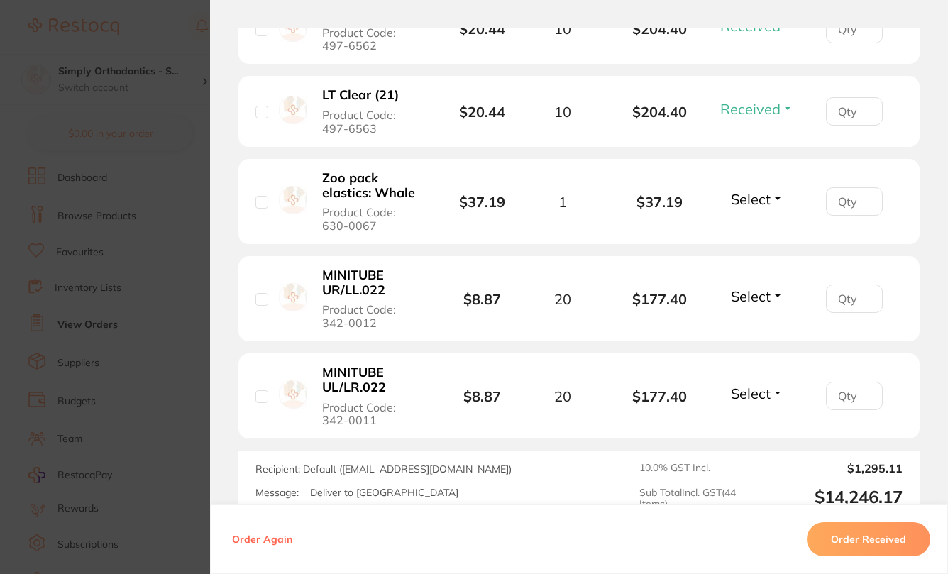
drag, startPoint x: 750, startPoint y: 222, endPoint x: 748, endPoint y: 248, distance: 26.3
click at [750, 208] on span "Select" at bounding box center [751, 199] width 40 height 18
click at [754, 208] on span "Select" at bounding box center [751, 199] width 40 height 18
click at [747, 235] on span "Received" at bounding box center [757, 229] width 36 height 11
drag, startPoint x: 751, startPoint y: 323, endPoint x: 754, endPoint y: 336, distance: 13.6
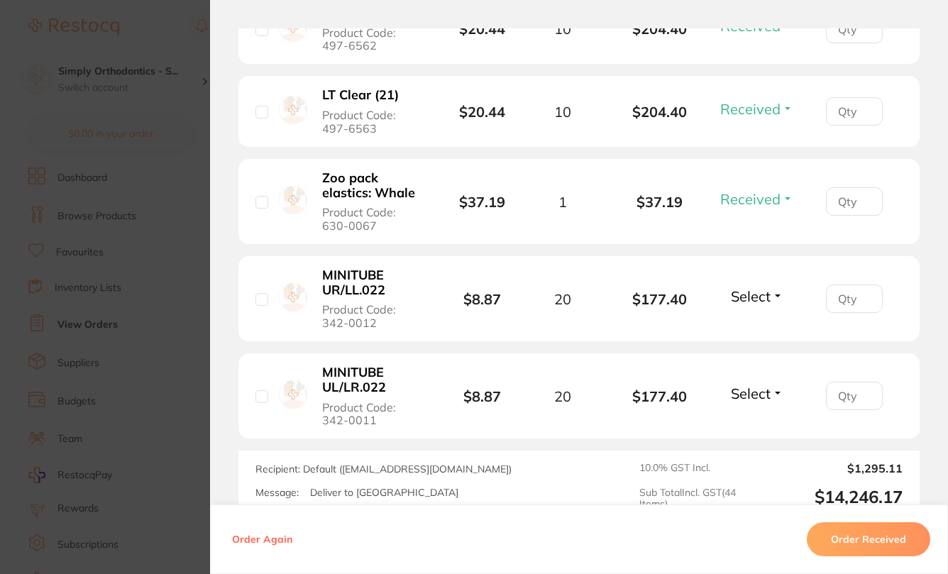
click at [751, 305] on span "Select" at bounding box center [751, 296] width 40 height 18
click at [754, 332] on span "Received" at bounding box center [757, 326] width 36 height 11
click at [761, 408] on div "Select Received Back Order" at bounding box center [757, 396] width 61 height 23
click at [765, 402] on span "Select" at bounding box center [751, 394] width 40 height 18
click at [762, 436] on button "Received" at bounding box center [757, 425] width 36 height 22
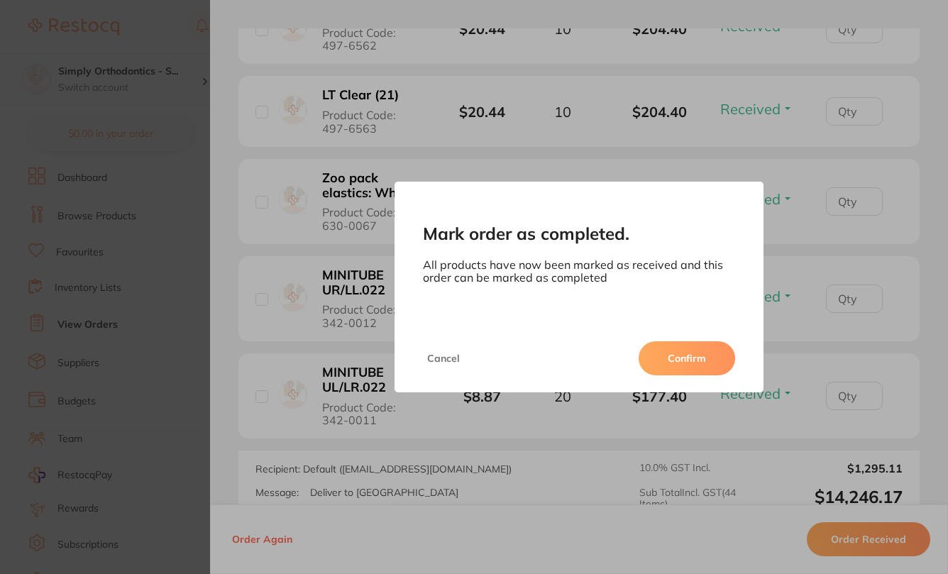
drag, startPoint x: 683, startPoint y: 356, endPoint x: 657, endPoint y: 394, distance: 46.1
click at [683, 356] on button "Confirm" at bounding box center [687, 358] width 97 height 34
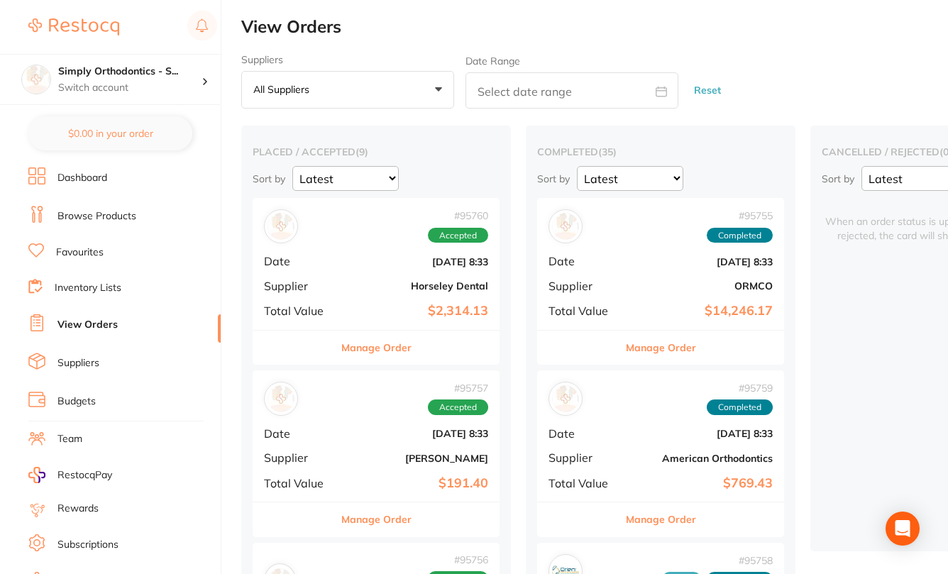
scroll to position [1, 0]
